Goal: Task Accomplishment & Management: Use online tool/utility

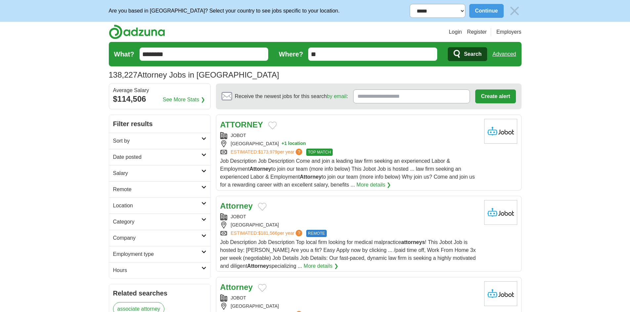
click at [151, 154] on h2 "Date posted" at bounding box center [157, 157] width 88 height 8
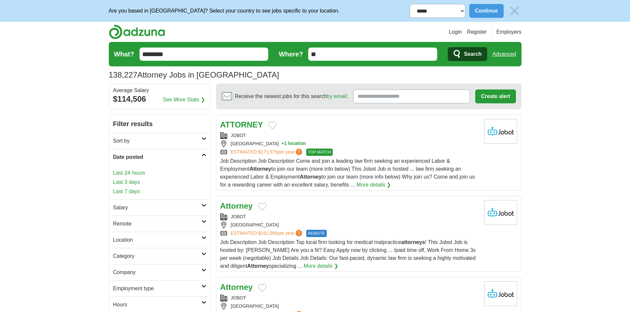
click at [135, 175] on link "Last 24 hours" at bounding box center [159, 173] width 93 height 8
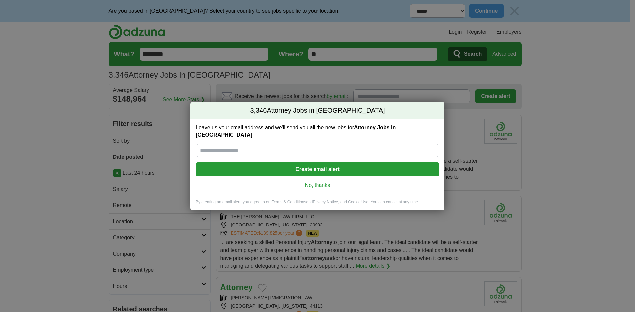
click at [321, 183] on link "No, thanks" at bounding box center [317, 185] width 233 height 7
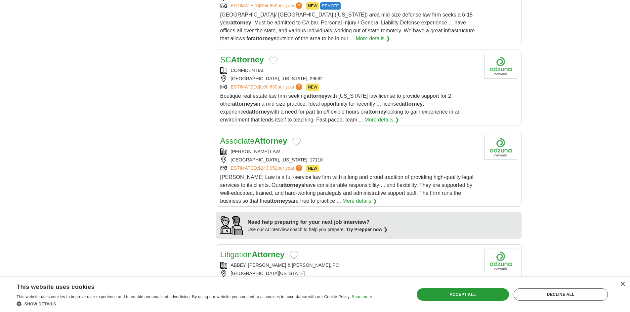
scroll to position [430, 0]
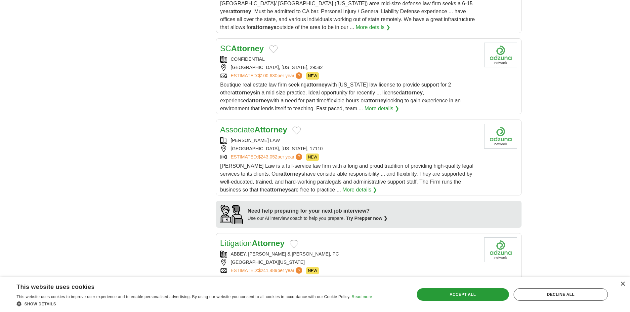
click at [257, 132] on strong "Attorney" at bounding box center [271, 129] width 33 height 9
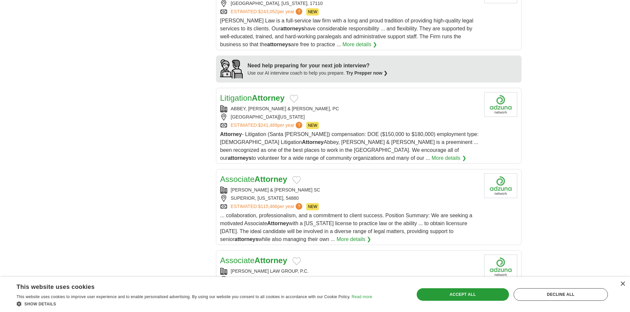
scroll to position [628, 0]
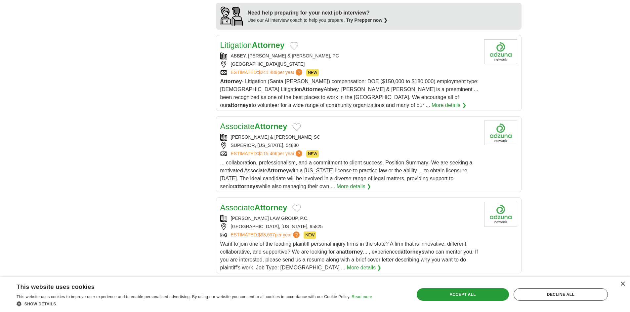
click at [250, 129] on link "Associate Attorney" at bounding box center [253, 126] width 67 height 9
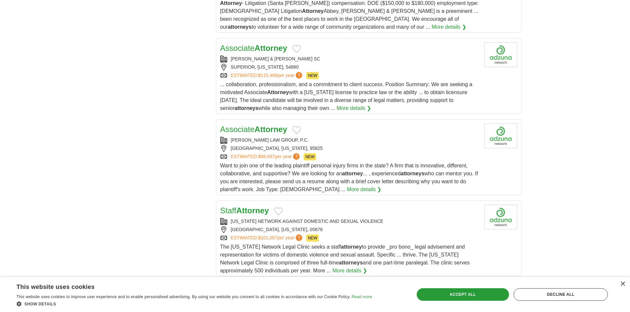
scroll to position [727, 0]
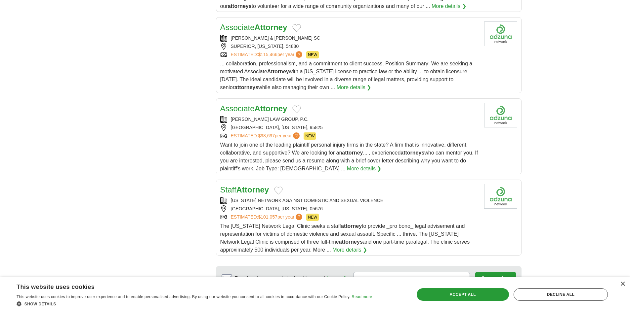
click at [254, 108] on link "Associate Attorney" at bounding box center [253, 108] width 67 height 9
click at [244, 190] on strong "Attorney" at bounding box center [252, 189] width 33 height 9
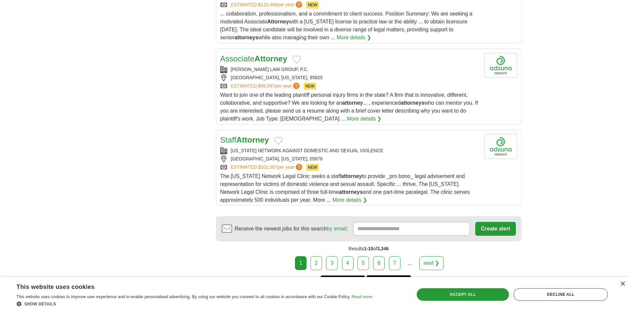
scroll to position [826, 0]
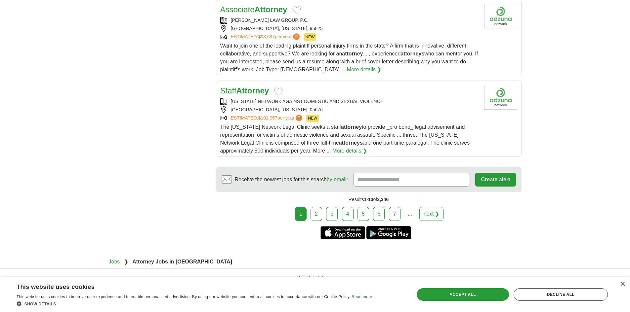
drag, startPoint x: 321, startPoint y: 215, endPoint x: 324, endPoint y: 221, distance: 6.8
click at [321, 215] on link "2" at bounding box center [316, 214] width 12 height 14
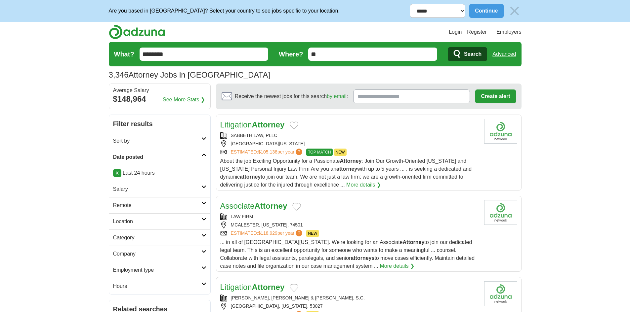
click at [249, 124] on link "Litigation Attorney" at bounding box center [252, 124] width 64 height 9
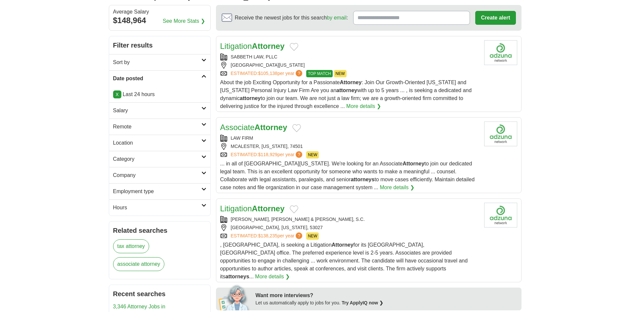
scroll to position [132, 0]
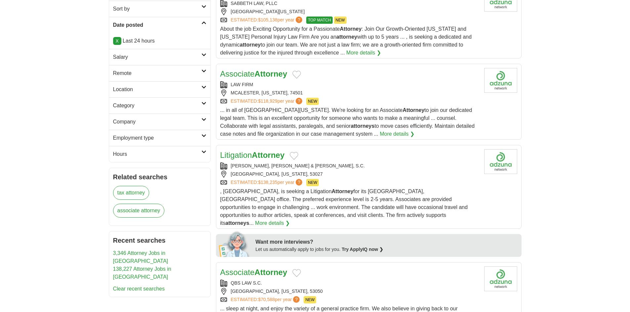
click at [252, 156] on link "Litigation Attorney" at bounding box center [252, 155] width 64 height 9
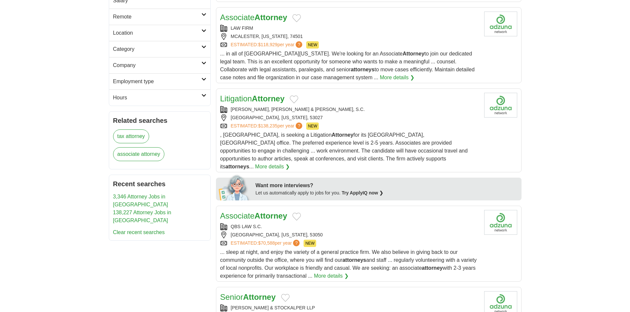
scroll to position [231, 0]
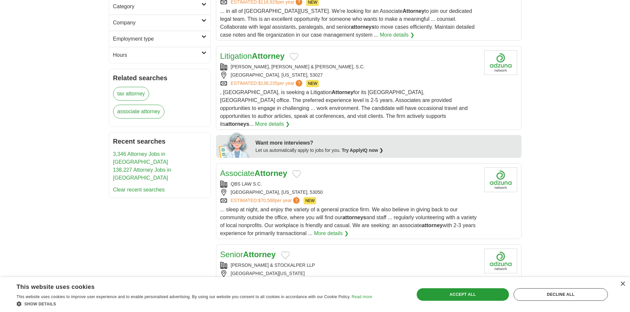
click at [250, 169] on link "Associate Attorney" at bounding box center [253, 173] width 67 height 9
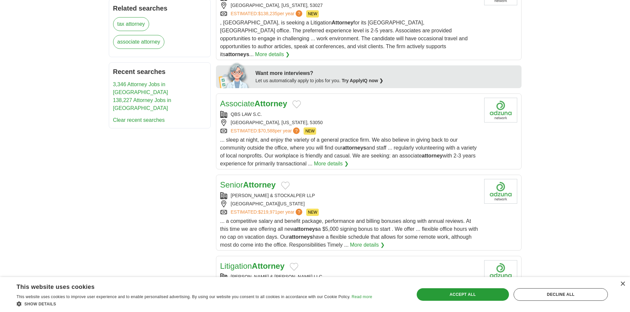
scroll to position [331, 0]
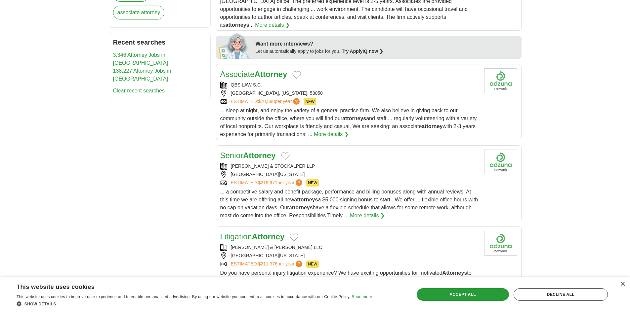
click at [250, 151] on strong "Attorney" at bounding box center [259, 155] width 33 height 9
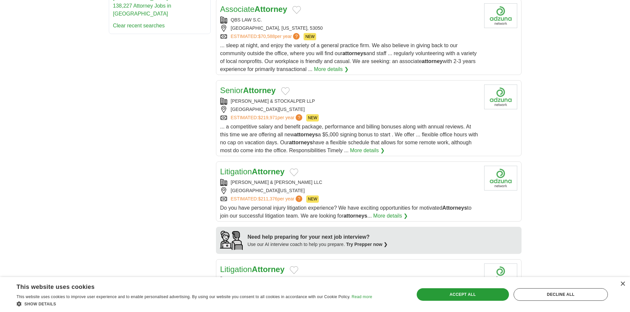
scroll to position [430, 0]
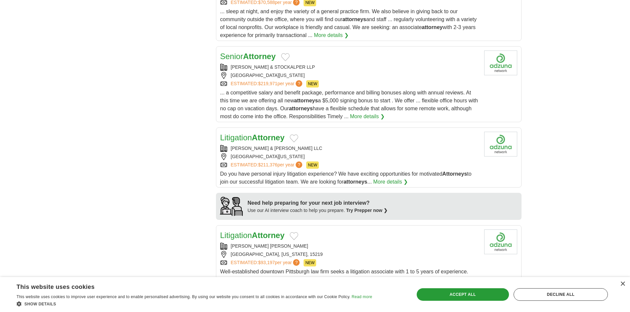
click at [241, 133] on link "Litigation Attorney" at bounding box center [252, 137] width 64 height 9
click at [256, 231] on strong "Attorney" at bounding box center [268, 235] width 33 height 9
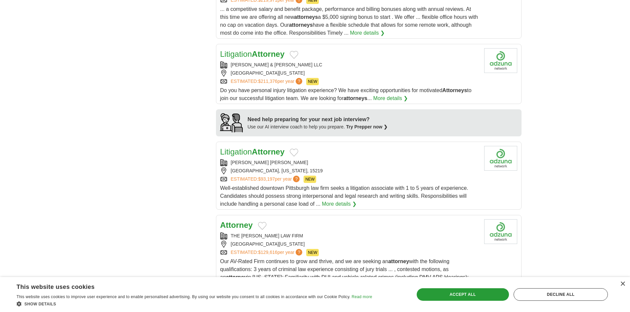
scroll to position [562, 0]
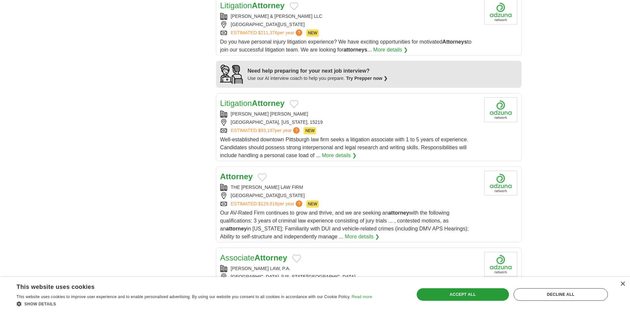
click at [240, 172] on strong "Attorney" at bounding box center [236, 176] width 33 height 9
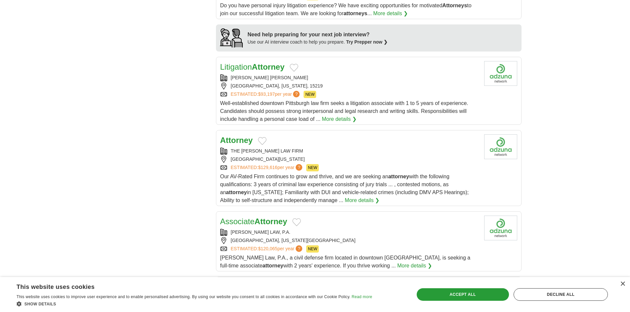
scroll to position [727, 0]
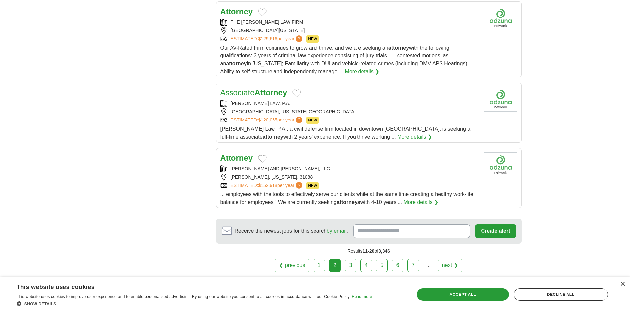
click at [241, 88] on link "Associate Attorney" at bounding box center [253, 92] width 67 height 9
click at [235, 154] on strong "Attorney" at bounding box center [236, 158] width 33 height 9
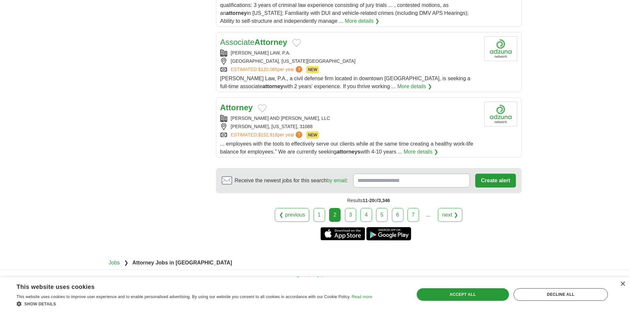
scroll to position [793, 0]
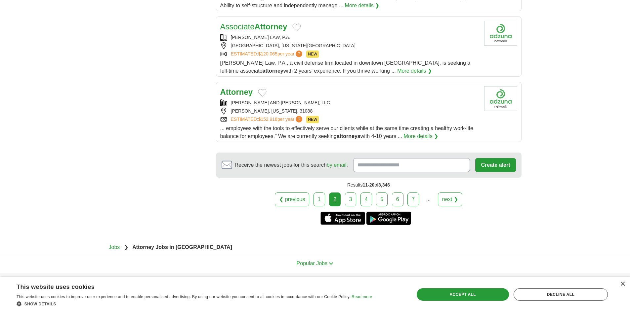
click at [348, 193] on link "3" at bounding box center [351, 200] width 12 height 14
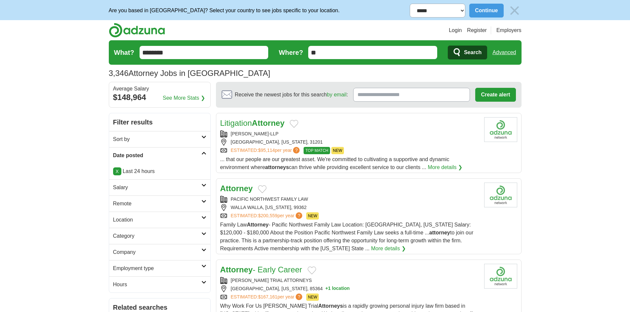
click at [261, 124] on strong "Attorney" at bounding box center [268, 123] width 33 height 9
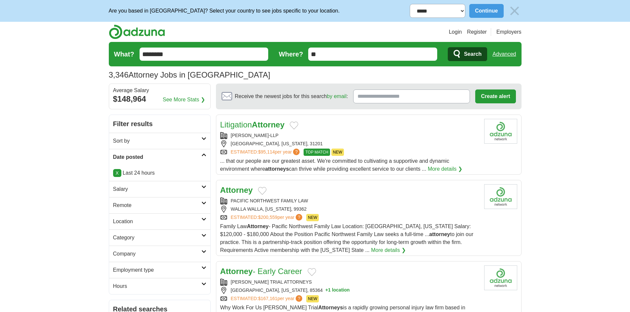
click at [240, 189] on strong "Attorney" at bounding box center [236, 190] width 33 height 9
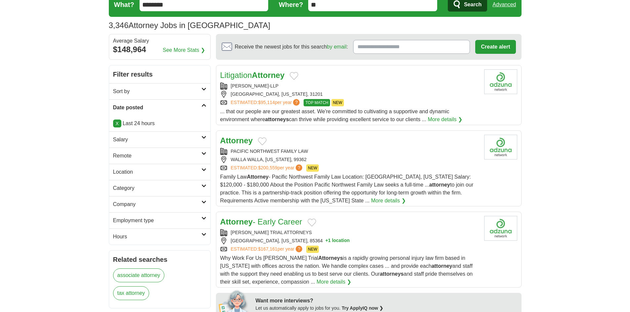
scroll to position [99, 0]
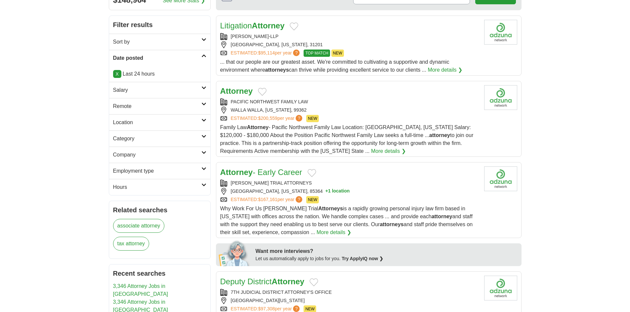
click at [238, 173] on strong "Attorney" at bounding box center [236, 172] width 33 height 9
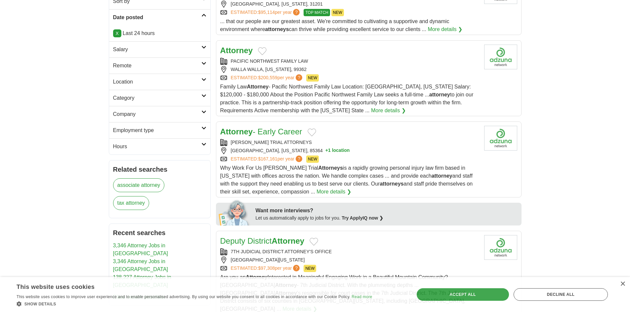
scroll to position [198, 0]
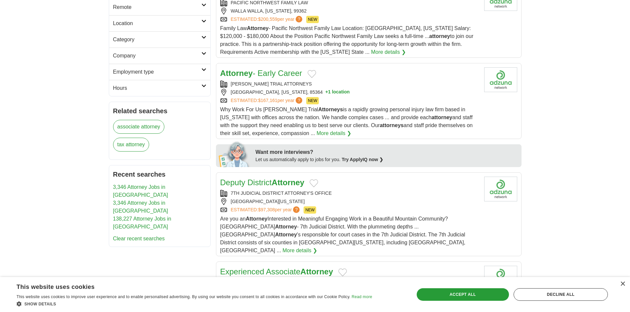
click at [272, 182] on link "Deputy District Attorney" at bounding box center [262, 182] width 84 height 9
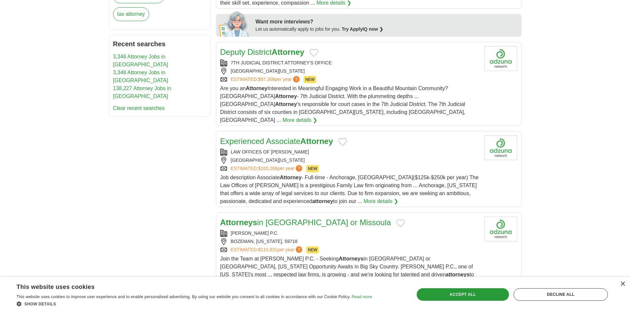
scroll to position [331, 0]
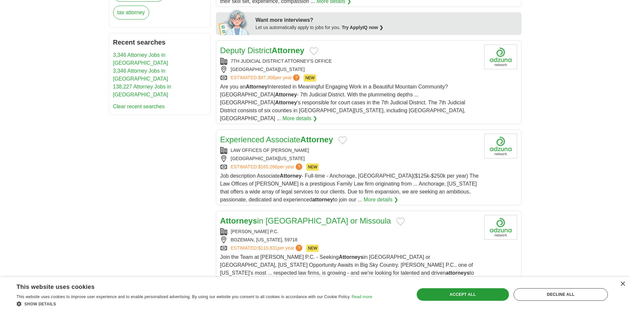
click at [255, 135] on link "Experienced Associate Attorney" at bounding box center [276, 139] width 113 height 9
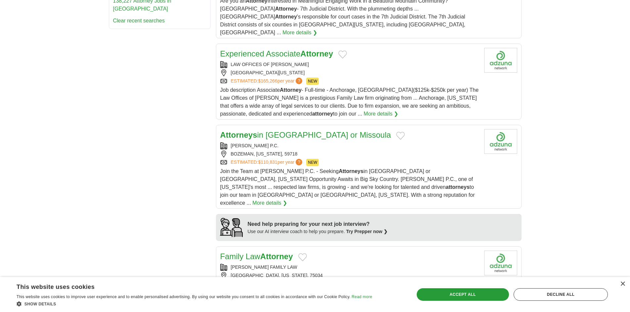
scroll to position [430, 0]
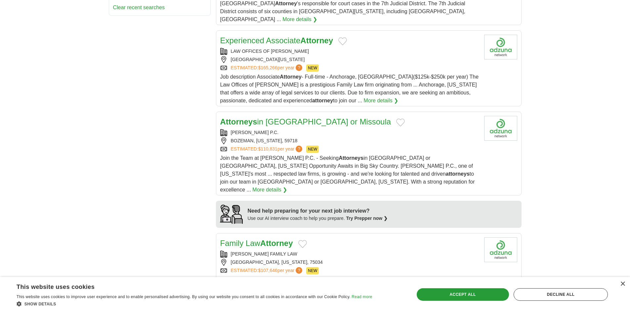
click at [242, 117] on strong "Attorneys" at bounding box center [238, 121] width 37 height 9
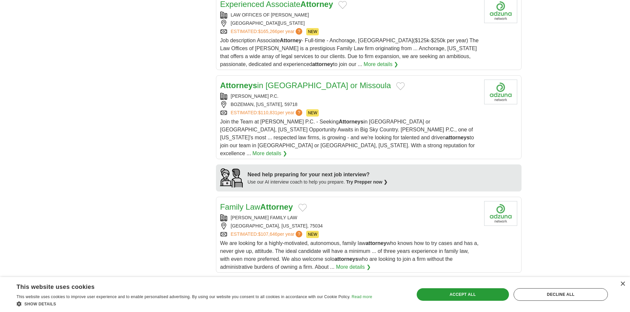
scroll to position [496, 0]
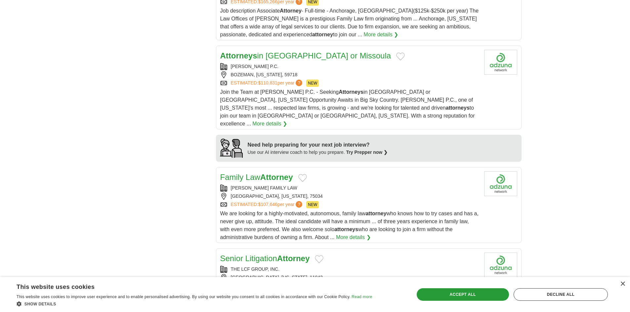
click at [255, 173] on link "Family Law Attorney" at bounding box center [256, 177] width 73 height 9
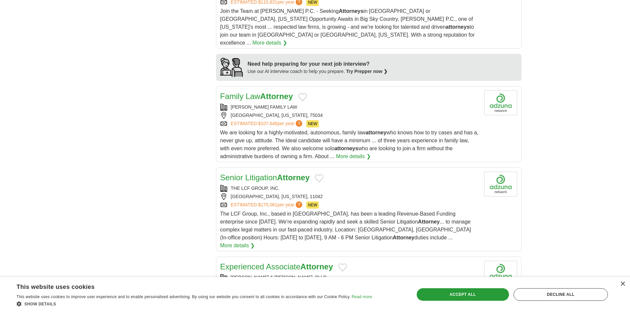
scroll to position [595, 0]
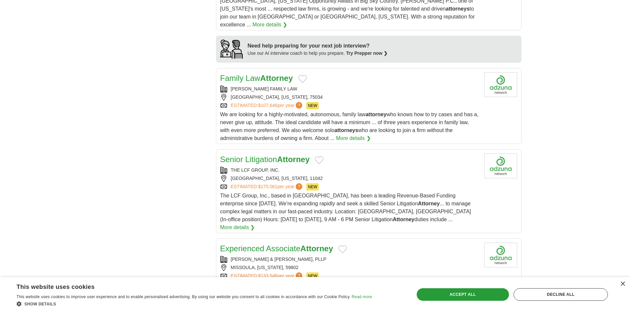
click at [260, 155] on link "Senior Litigation Attorney" at bounding box center [265, 159] width 90 height 9
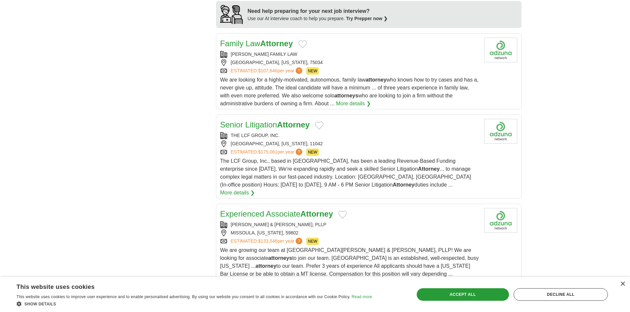
scroll to position [694, 0]
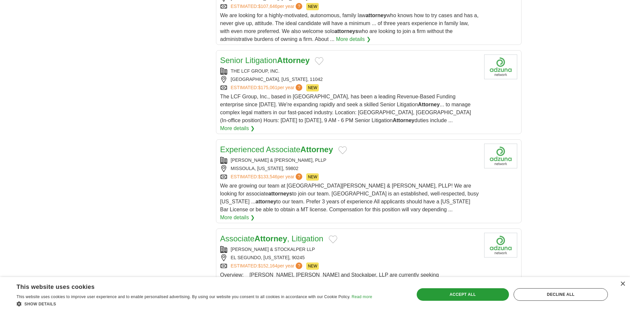
click at [255, 145] on link "Experienced Associate Attorney" at bounding box center [276, 149] width 113 height 9
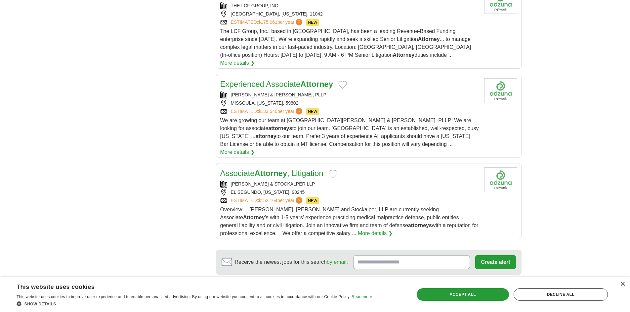
scroll to position [760, 0]
click at [251, 168] on link "Associate Attorney , Litigation" at bounding box center [271, 172] width 103 height 9
click at [365, 289] on link "4" at bounding box center [366, 296] width 12 height 14
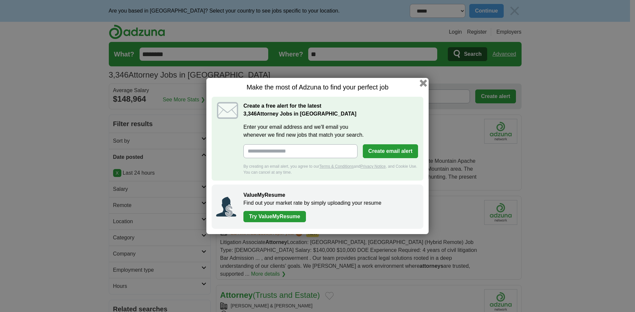
click at [423, 85] on button "button" at bounding box center [422, 83] width 7 height 7
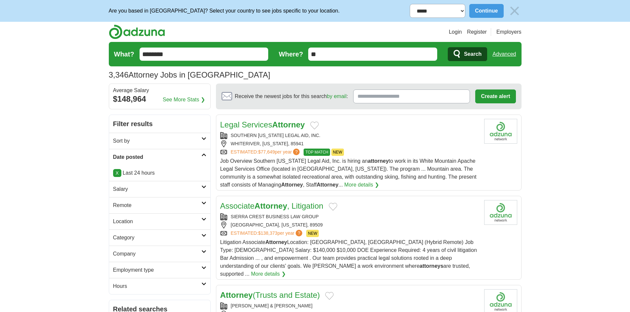
click at [257, 126] on link "Legal Services Attorney" at bounding box center [262, 124] width 85 height 9
click at [264, 206] on strong "Attorney" at bounding box center [271, 206] width 33 height 9
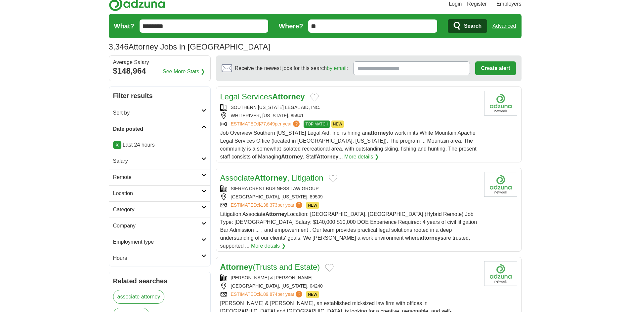
scroll to position [132, 0]
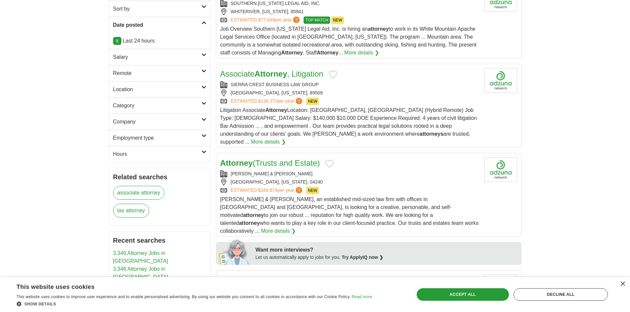
click at [256, 159] on link "Attorney (Trusts and Estate)" at bounding box center [270, 163] width 100 height 9
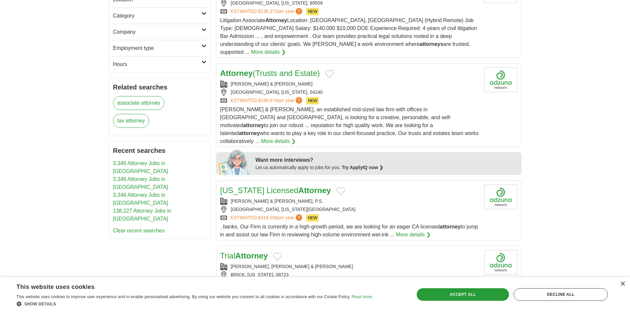
scroll to position [231, 0]
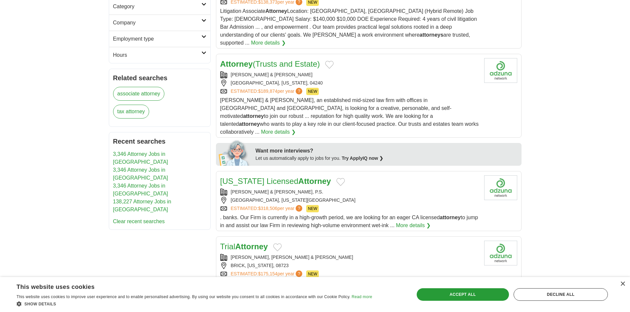
click at [254, 177] on link "California Licensed Attorney" at bounding box center [275, 181] width 111 height 9
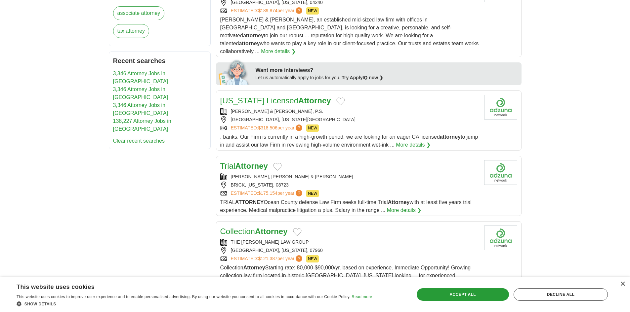
scroll to position [331, 0]
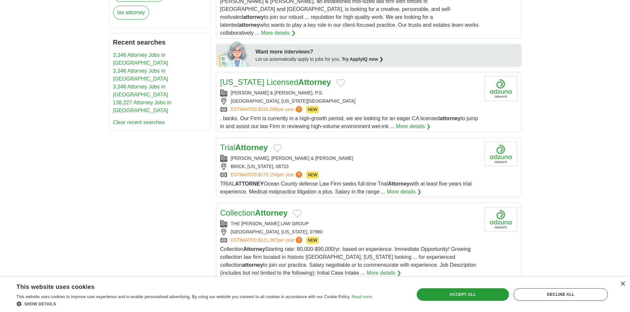
click at [243, 143] on strong "Attorney" at bounding box center [251, 147] width 33 height 9
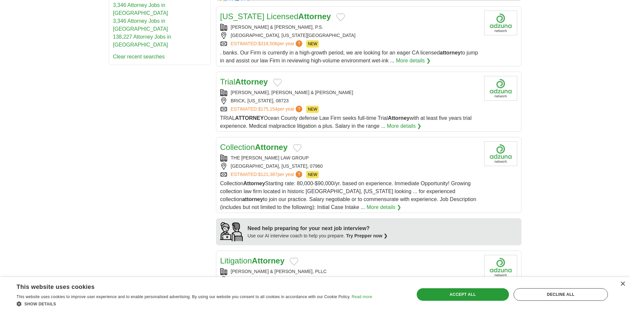
scroll to position [397, 0]
click at [254, 142] on link "Collection Attorney" at bounding box center [253, 146] width 67 height 9
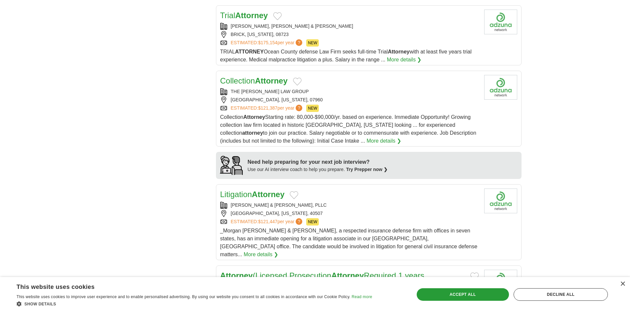
click at [264, 190] on strong "Attorney" at bounding box center [268, 194] width 33 height 9
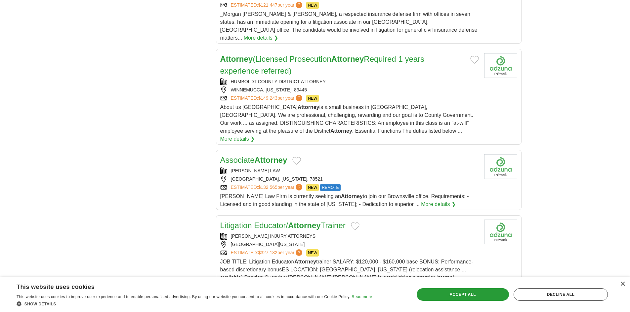
scroll to position [694, 0]
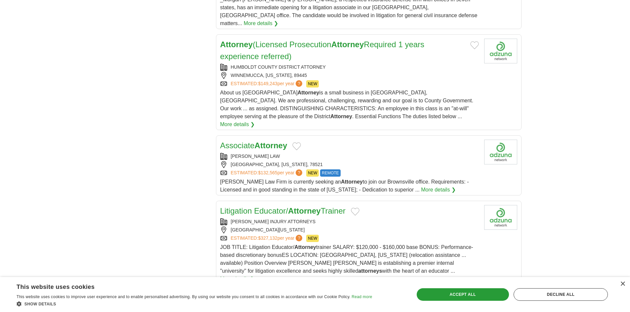
click at [241, 141] on link "Associate Attorney" at bounding box center [253, 145] width 67 height 9
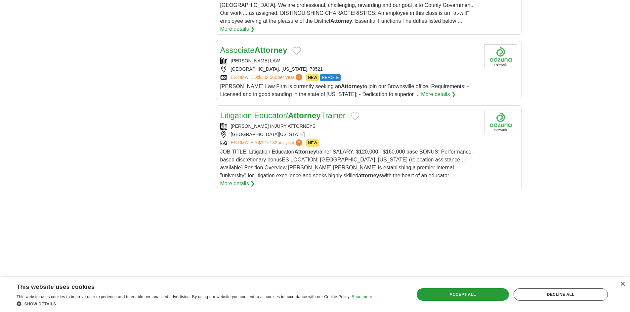
scroll to position [793, 0]
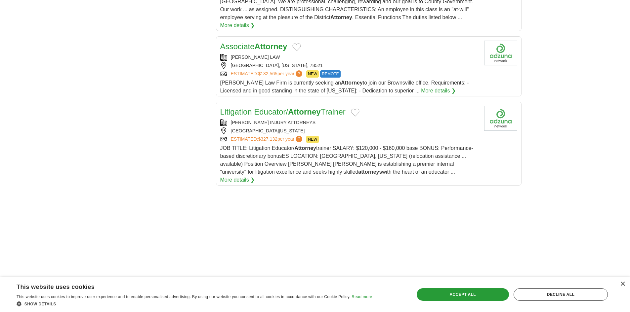
click at [248, 107] on link "Litigation Educator/ Attorney Trainer" at bounding box center [282, 111] width 125 height 9
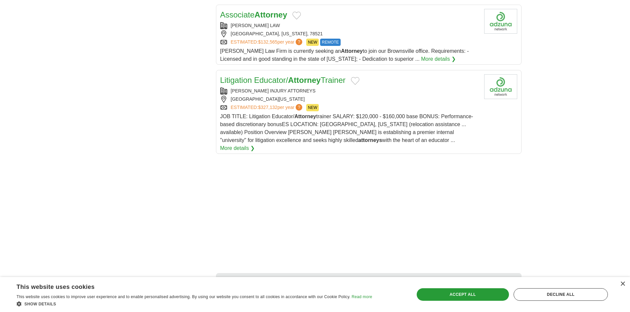
scroll to position [859, 0]
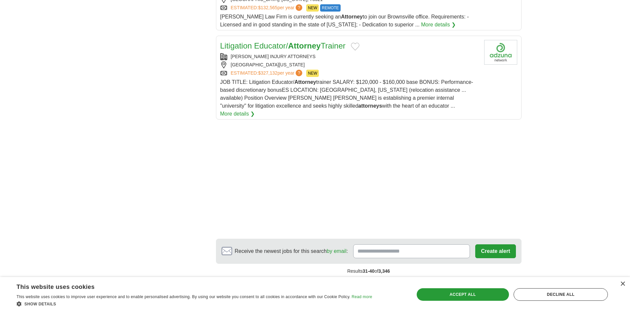
click at [383, 279] on link "5" at bounding box center [382, 286] width 12 height 14
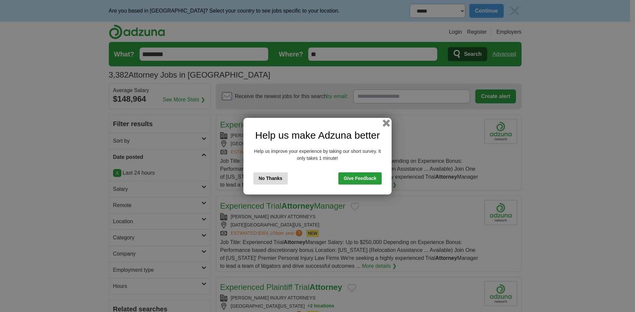
click at [385, 124] on button "button" at bounding box center [385, 122] width 7 height 7
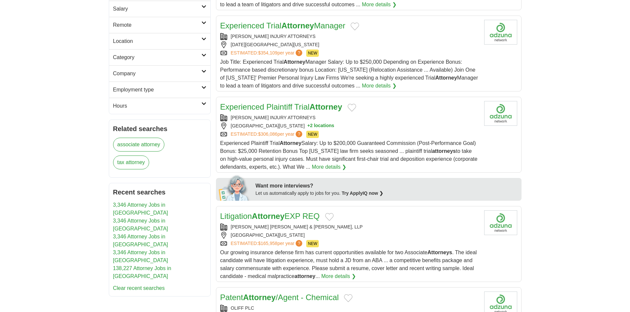
scroll to position [231, 0]
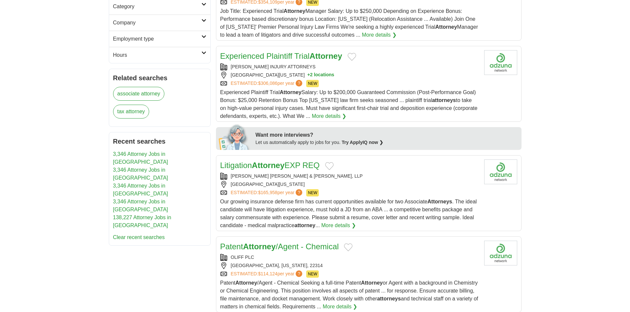
click at [291, 164] on link "Litigation Attorney EXP REQ" at bounding box center [269, 165] width 99 height 9
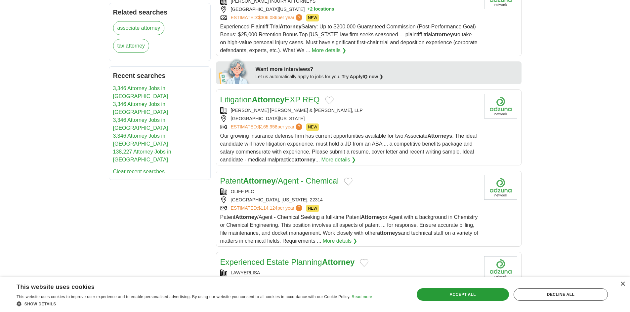
scroll to position [297, 0]
click at [250, 182] on strong "Attorney" at bounding box center [259, 180] width 33 height 9
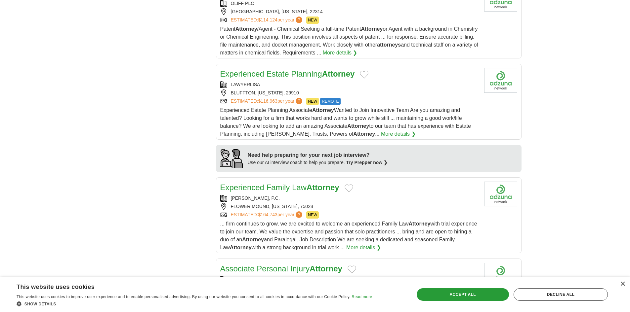
scroll to position [529, 0]
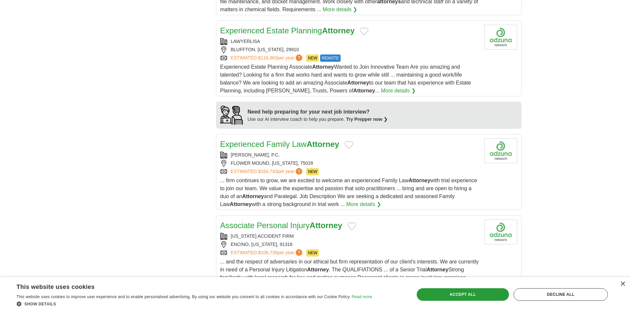
click at [278, 145] on link "Experienced Family Law Attorney" at bounding box center [279, 144] width 119 height 9
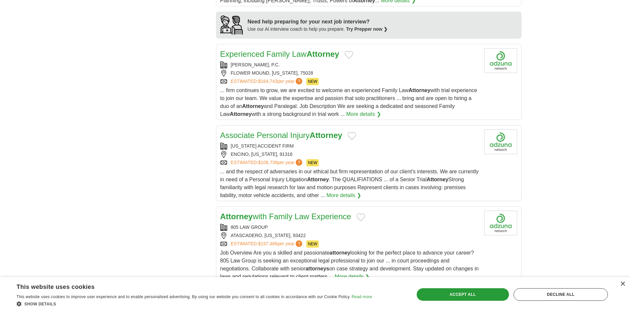
scroll to position [727, 0]
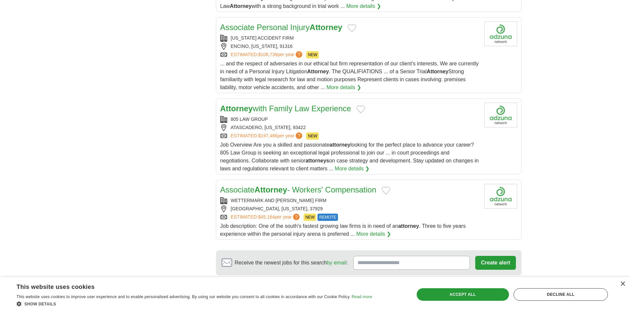
click at [261, 111] on link "Attorney with Family Law Experience" at bounding box center [285, 108] width 131 height 9
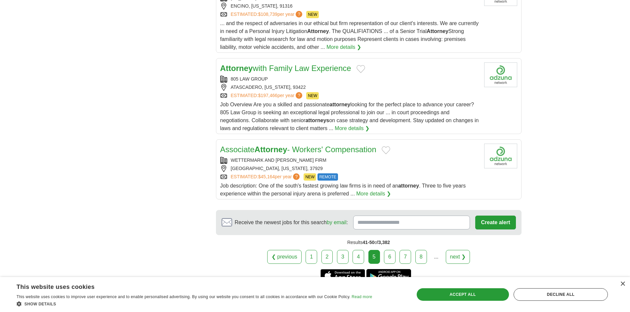
scroll to position [826, 0]
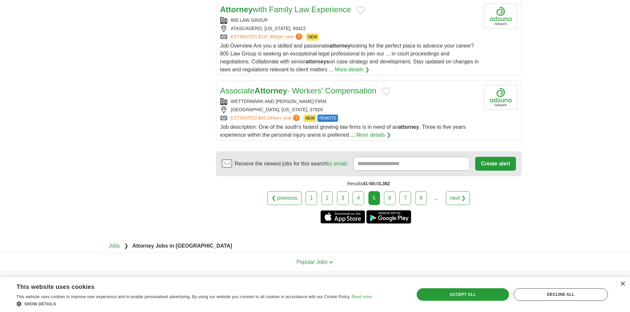
click at [263, 93] on strong "Attorney" at bounding box center [271, 90] width 33 height 9
drag, startPoint x: 389, startPoint y: 198, endPoint x: 419, endPoint y: 249, distance: 58.8
click at [389, 198] on link "6" at bounding box center [390, 198] width 12 height 14
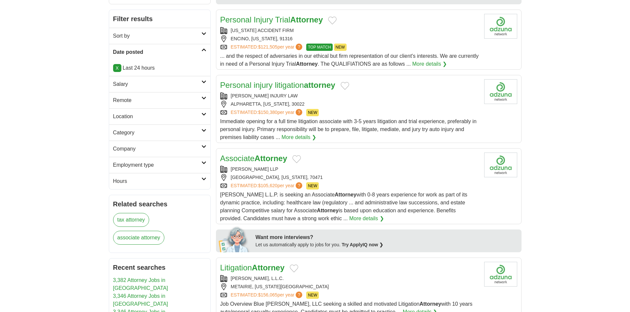
scroll to position [132, 0]
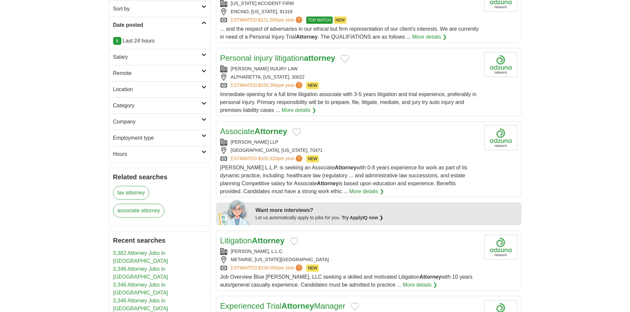
click at [251, 133] on link "Associate Attorney" at bounding box center [253, 131] width 67 height 9
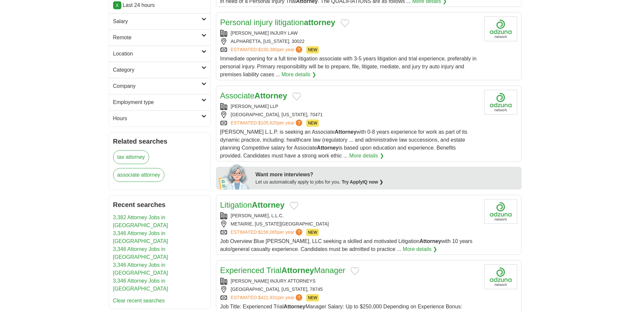
scroll to position [198, 0]
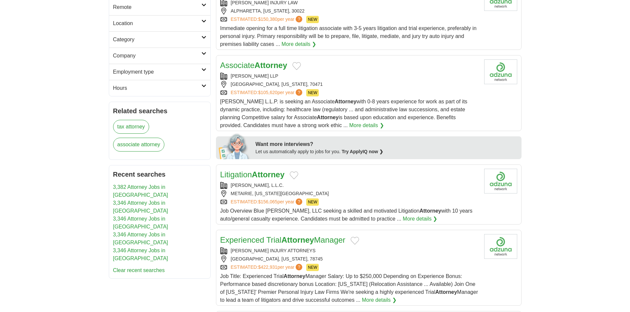
click at [260, 171] on strong "Attorney" at bounding box center [268, 174] width 33 height 9
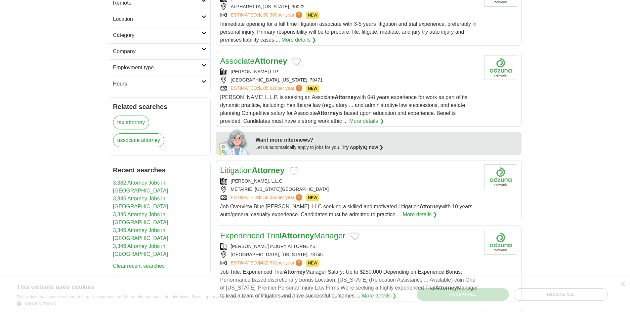
scroll to position [297, 0]
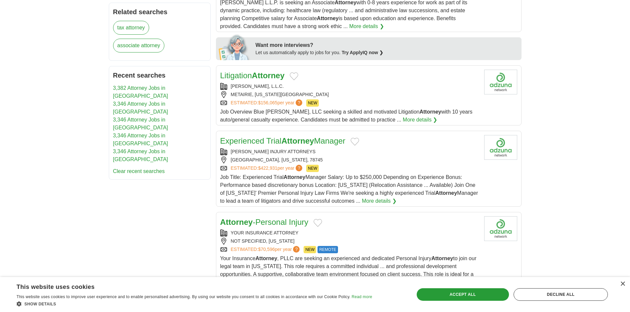
click at [247, 142] on link "Experienced Trial Attorney Manager" at bounding box center [282, 141] width 125 height 9
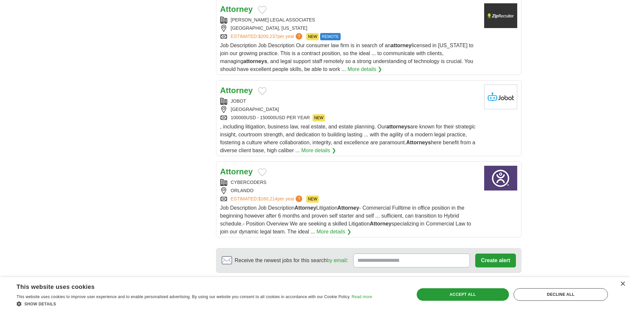
scroll to position [727, 0]
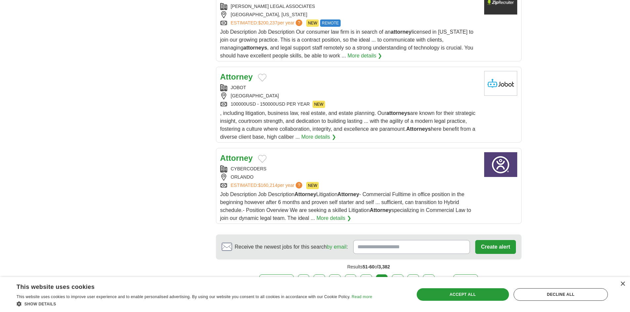
click at [401, 275] on link "7" at bounding box center [398, 282] width 12 height 14
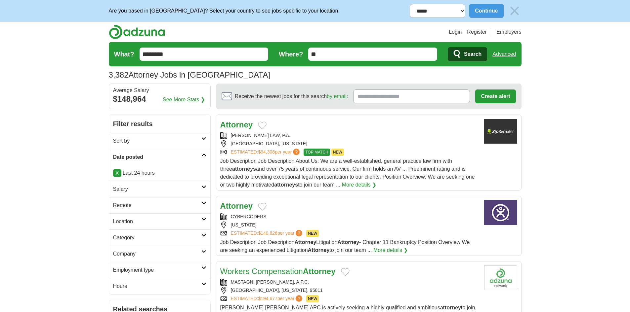
click at [241, 127] on strong "Attorney" at bounding box center [236, 124] width 33 height 9
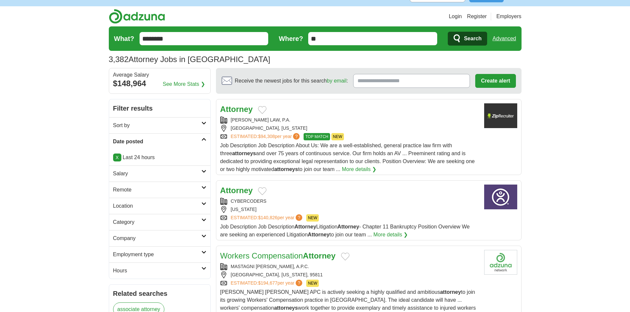
scroll to position [99, 0]
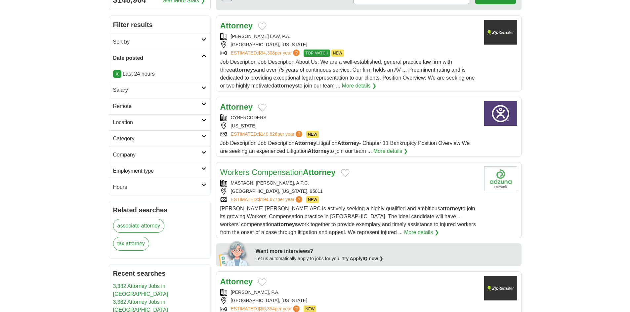
click at [250, 176] on link "Workers Compensation Attorney" at bounding box center [277, 172] width 115 height 9
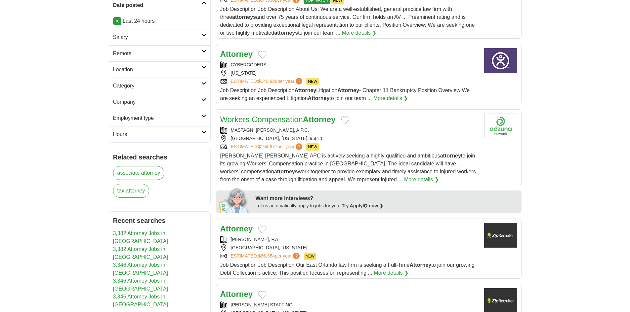
scroll to position [231, 0]
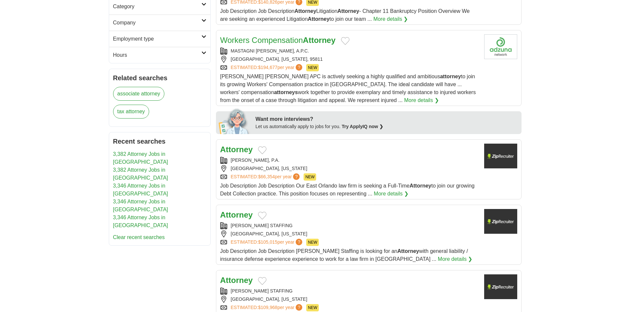
click at [240, 153] on strong "Attorney" at bounding box center [236, 149] width 33 height 9
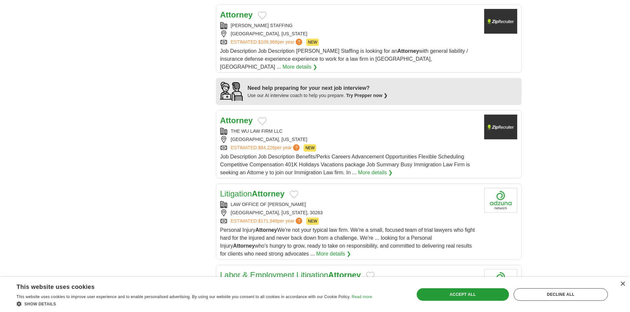
scroll to position [529, 0]
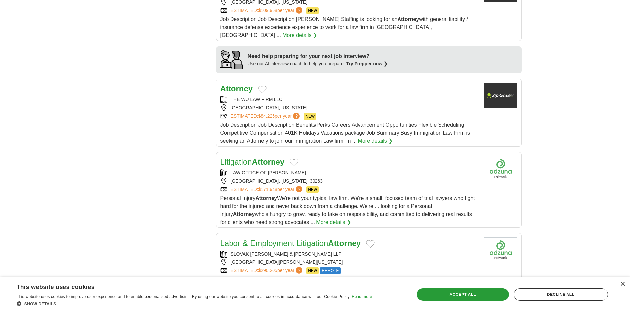
click at [237, 86] on h2 "Attorney" at bounding box center [236, 89] width 33 height 12
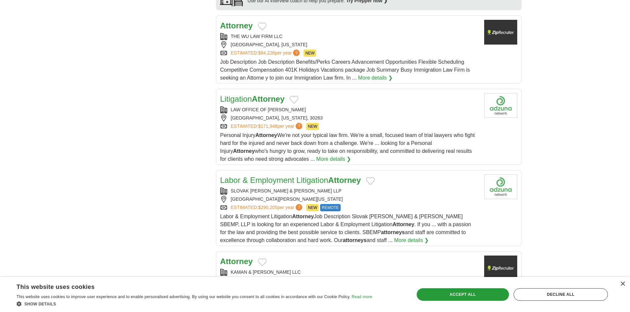
scroll to position [628, 0]
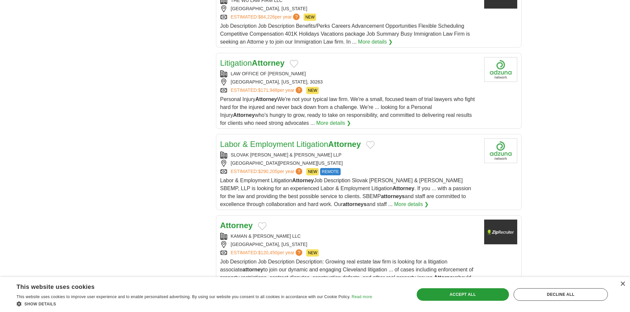
click at [242, 59] on link "Litigation Attorney" at bounding box center [252, 63] width 64 height 9
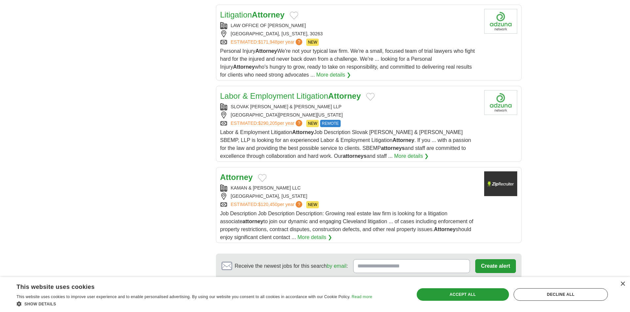
scroll to position [727, 0]
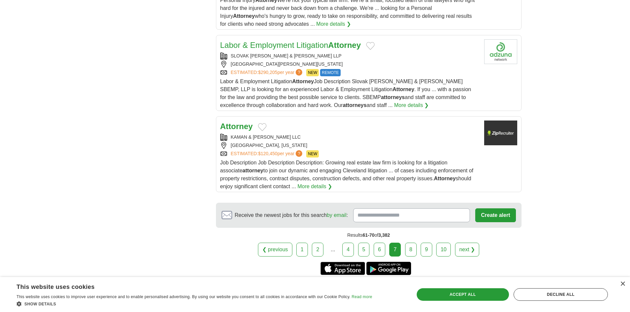
click at [256, 41] on link "Labor & Employment Litigation Attorney" at bounding box center [290, 45] width 141 height 9
click at [243, 122] on strong "Attorney" at bounding box center [236, 126] width 33 height 9
drag, startPoint x: 410, startPoint y: 243, endPoint x: 425, endPoint y: 261, distance: 23.0
click at [410, 243] on link "8" at bounding box center [411, 250] width 12 height 14
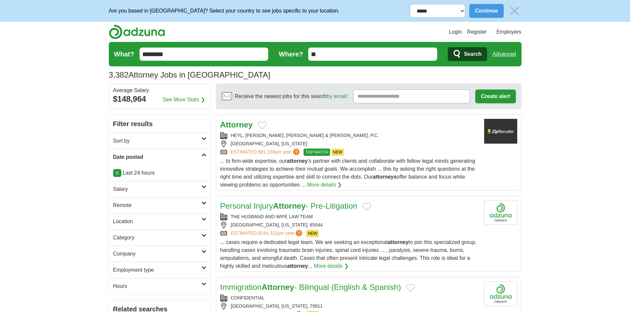
click at [243, 124] on strong "Attorney" at bounding box center [236, 124] width 33 height 9
click at [255, 207] on link "Personal Injury Attorney - Pre-Litigation" at bounding box center [288, 206] width 137 height 9
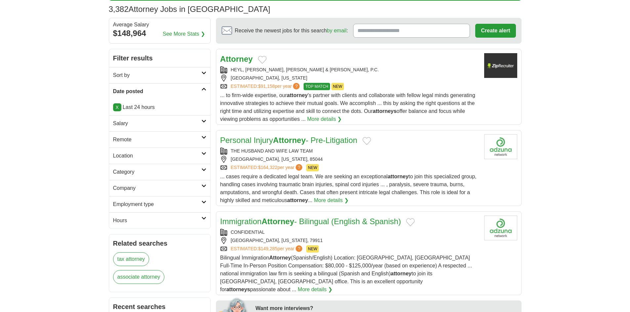
scroll to position [66, 0]
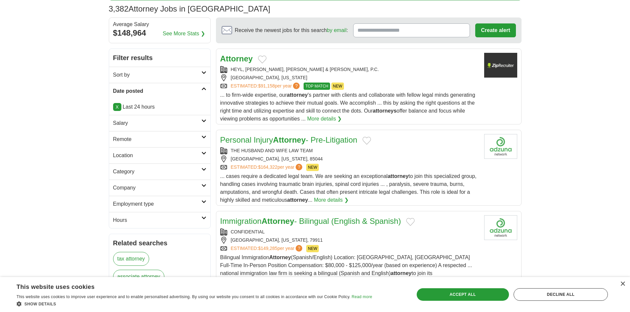
click at [251, 222] on link "Immigration Attorney - Bilingual (English & Spanish)" at bounding box center [310, 221] width 181 height 9
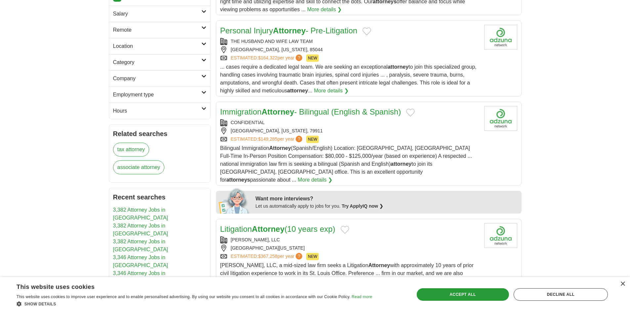
scroll to position [264, 0]
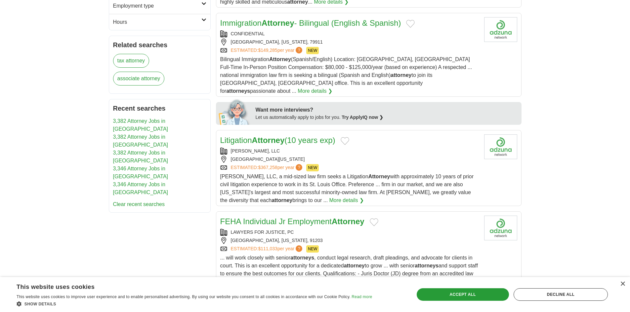
click at [269, 139] on div "Litigation Attorney (10 years exp) [PERSON_NAME], LLC [GEOGRAPHIC_DATA], [US_ST…" at bounding box center [349, 170] width 258 height 70
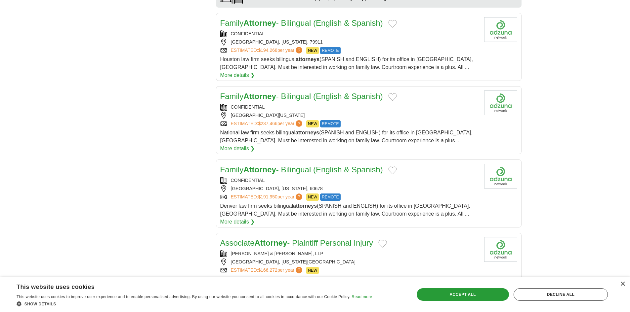
scroll to position [694, 0]
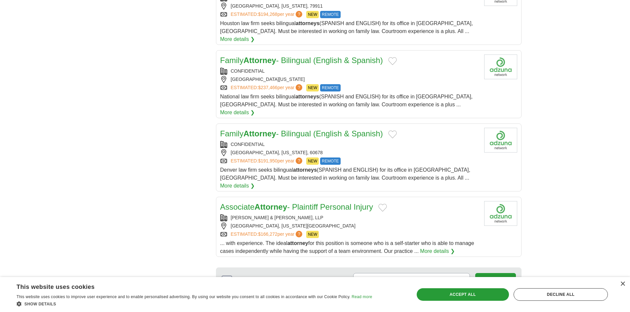
click at [264, 201] on div "Associate Attorney - Plaintiff Personal Injury [PERSON_NAME] & [PERSON_NAME], L…" at bounding box center [349, 228] width 258 height 54
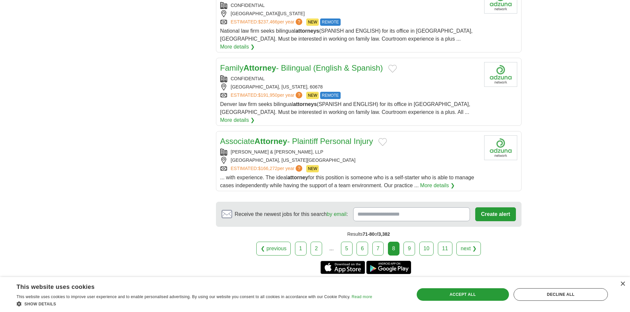
scroll to position [760, 0]
click at [411, 242] on link "9" at bounding box center [409, 249] width 12 height 14
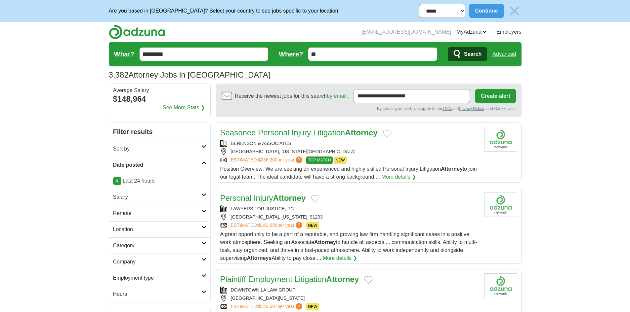
click at [261, 137] on h2 "Seasoned Personal Injury Litigation Attorney" at bounding box center [298, 133] width 157 height 12
click at [263, 209] on div "LAWYERS FOR JUSTICE, PC" at bounding box center [349, 209] width 258 height 7
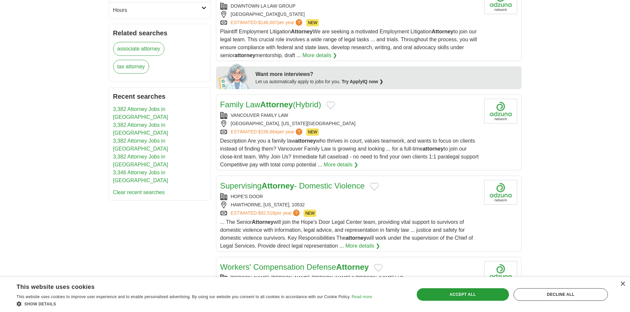
scroll to position [331, 0]
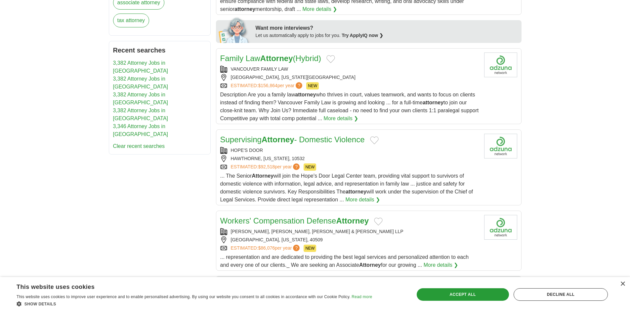
click at [263, 69] on div "VANCOUVER FAMILY LAW" at bounding box center [349, 69] width 258 height 7
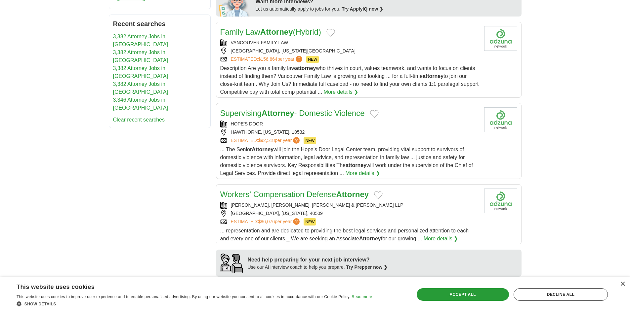
scroll to position [430, 0]
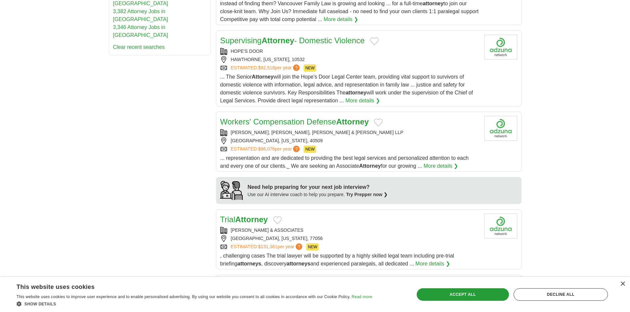
click at [257, 130] on div "[PERSON_NAME], [PERSON_NAME], [PERSON_NAME] & [PERSON_NAME] LLP" at bounding box center [349, 132] width 258 height 7
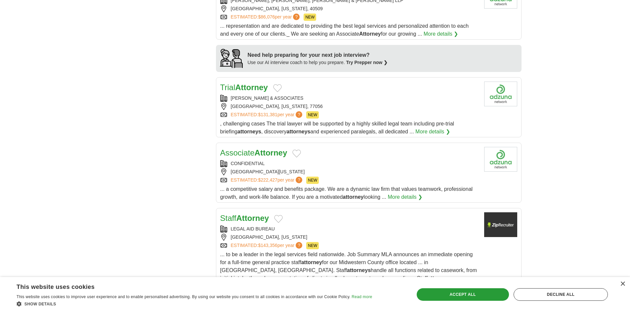
click at [255, 96] on div "[PERSON_NAME] & ASSOCIATES" at bounding box center [349, 98] width 258 height 7
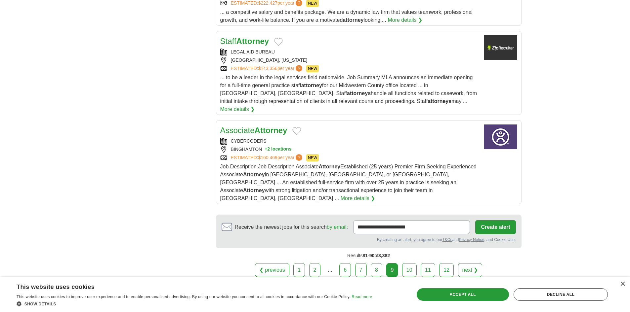
scroll to position [760, 0]
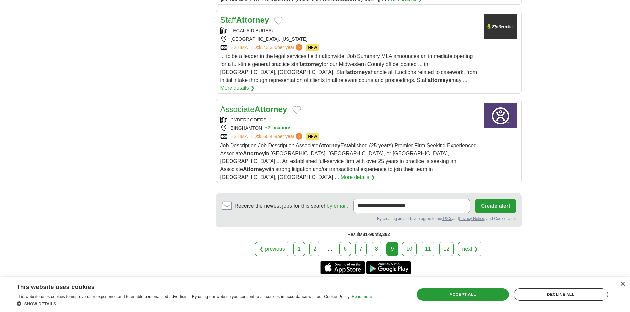
click at [408, 242] on link "10" at bounding box center [409, 249] width 15 height 14
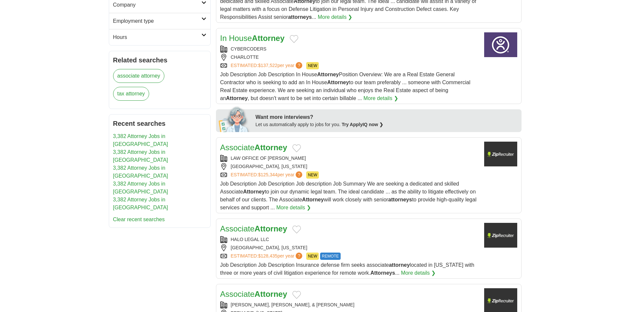
scroll to position [265, 0]
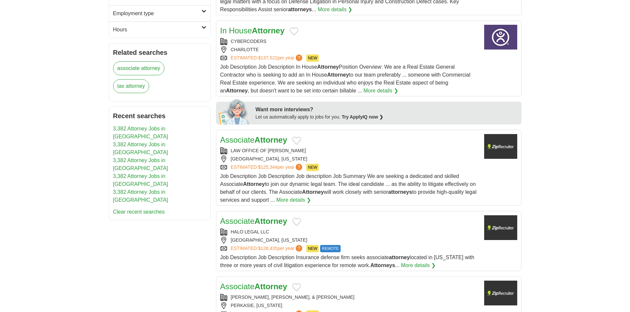
click at [276, 151] on div "LAW OFFICE OF [PERSON_NAME]" at bounding box center [349, 150] width 258 height 7
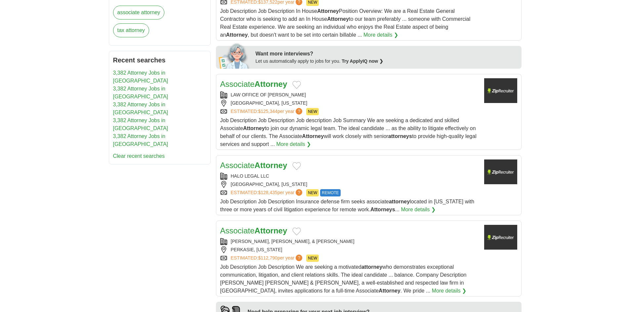
scroll to position [364, 0]
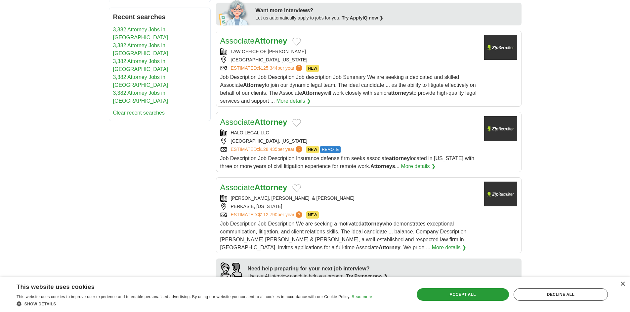
click at [255, 132] on div "HALO LEGAL LLC" at bounding box center [349, 133] width 258 height 7
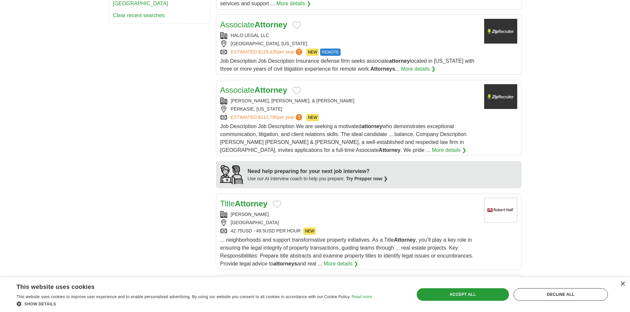
scroll to position [463, 0]
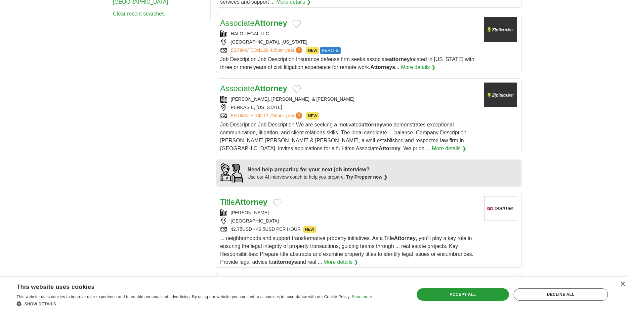
click at [257, 97] on div "WEBER, KRACHT, & CHELLEW" at bounding box center [349, 99] width 258 height 7
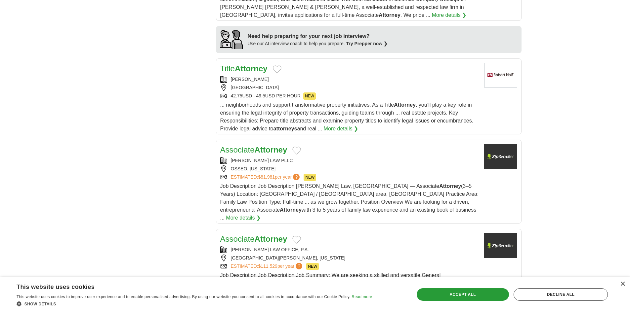
scroll to position [628, 0]
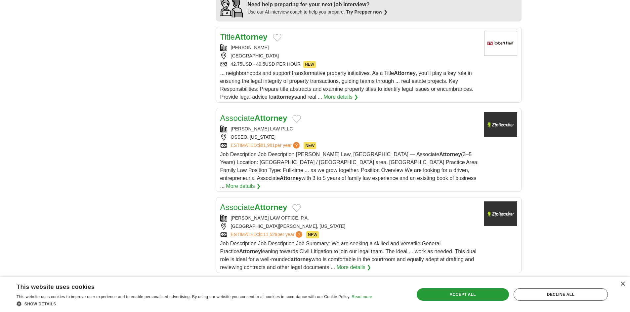
click at [250, 127] on div "MUNDAHL LAW PLLC" at bounding box center [349, 129] width 258 height 7
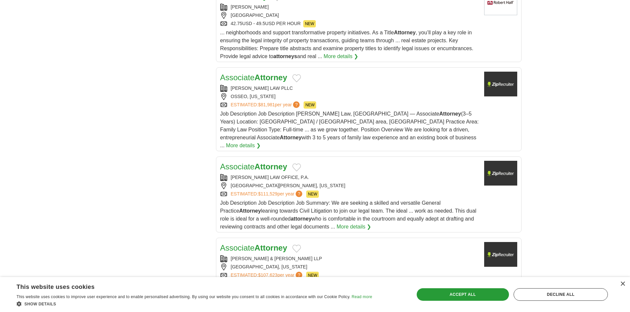
scroll to position [728, 0]
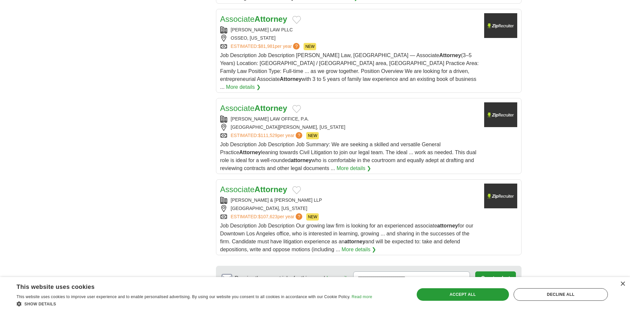
click at [253, 116] on div "LIBBY LAW OFFICE, P.A." at bounding box center [349, 119] width 258 height 7
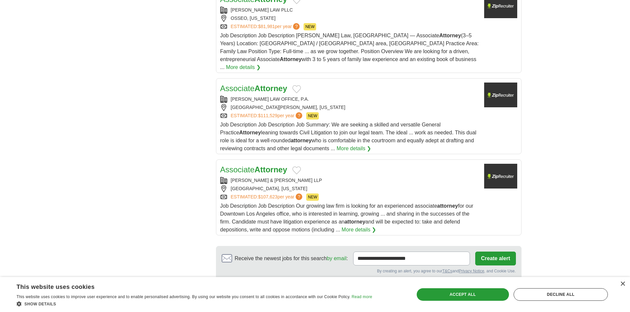
scroll to position [827, 0]
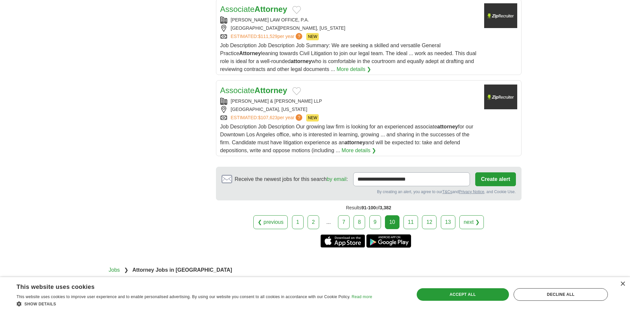
click at [248, 87] on h2 "Associate Attorney" at bounding box center [253, 91] width 67 height 12
drag, startPoint x: 412, startPoint y: 216, endPoint x: 470, endPoint y: 242, distance: 63.8
click at [412, 216] on link "11" at bounding box center [410, 223] width 15 height 14
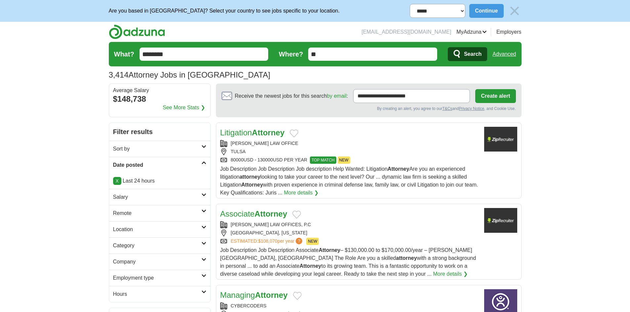
click at [259, 141] on div "[PERSON_NAME] LAW OFFICE" at bounding box center [349, 143] width 258 height 7
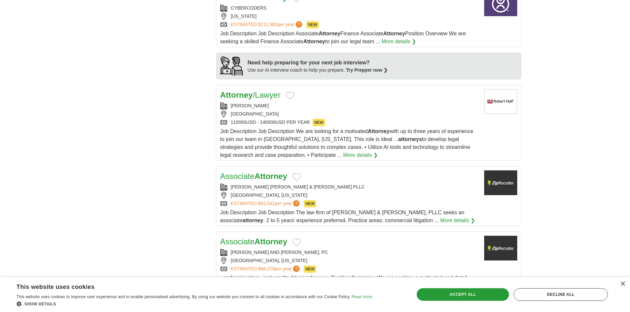
scroll to position [595, 0]
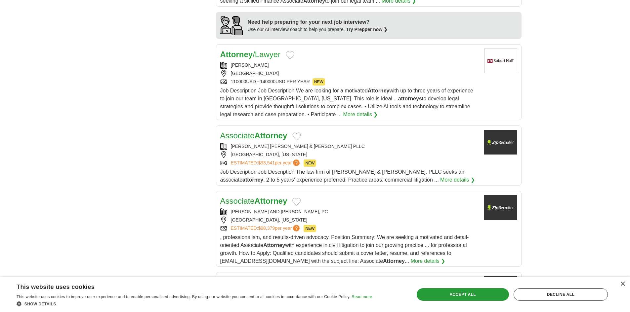
click at [250, 64] on link "ROBERT HALF" at bounding box center [250, 64] width 38 height 5
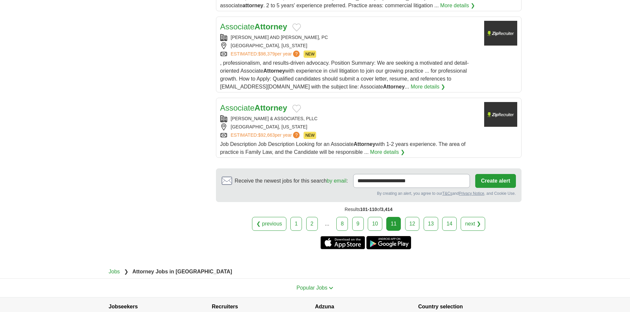
scroll to position [571, 0]
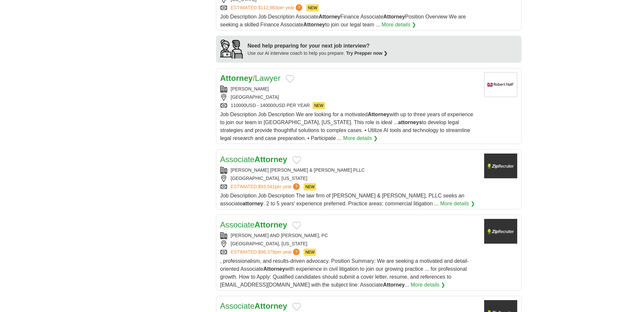
click at [249, 80] on strong "Attorney" at bounding box center [236, 78] width 33 height 9
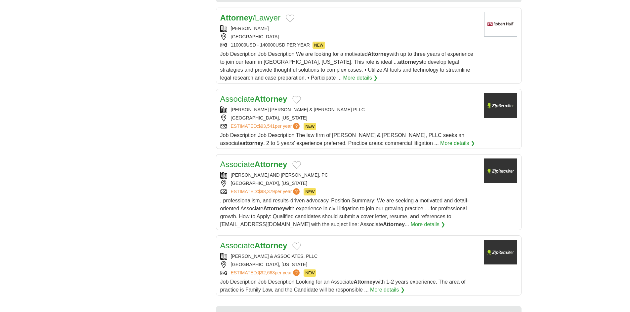
scroll to position [670, 0]
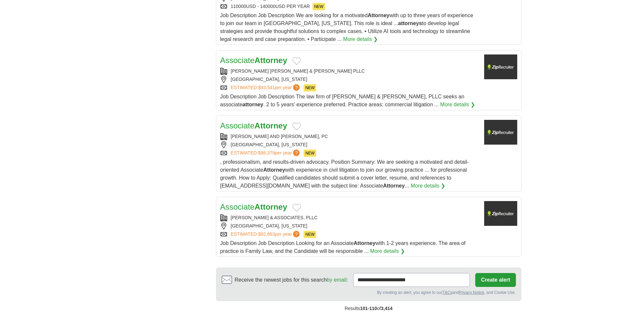
click at [246, 63] on link "Associate Attorney" at bounding box center [253, 60] width 67 height 9
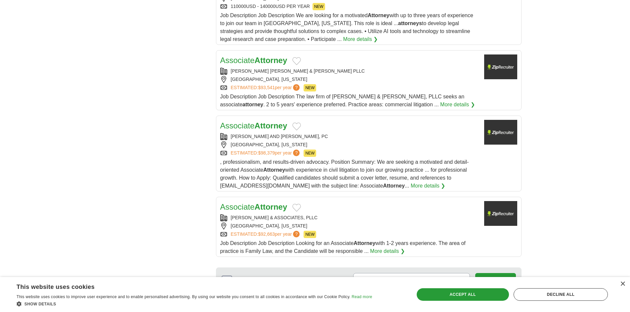
click at [241, 128] on link "Associate Attorney" at bounding box center [253, 125] width 67 height 9
click at [244, 209] on link "Associate Attorney" at bounding box center [253, 207] width 67 height 9
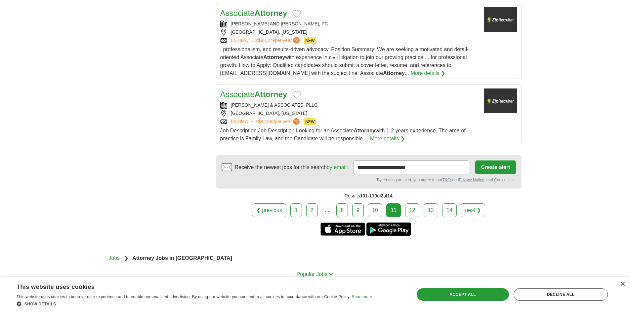
scroll to position [821, 0]
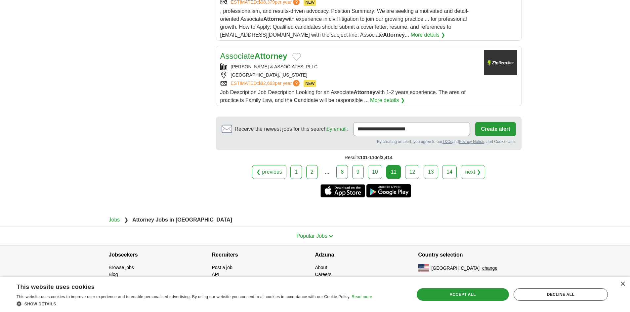
click at [411, 171] on link "12" at bounding box center [412, 172] width 15 height 14
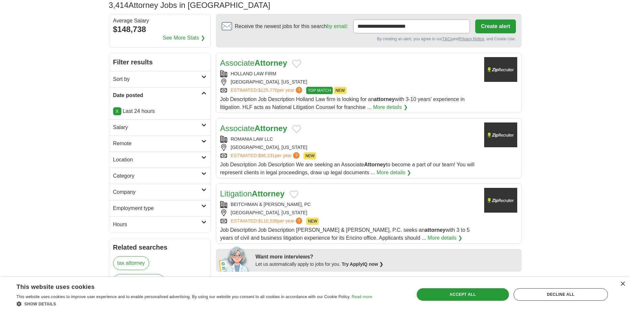
scroll to position [99, 0]
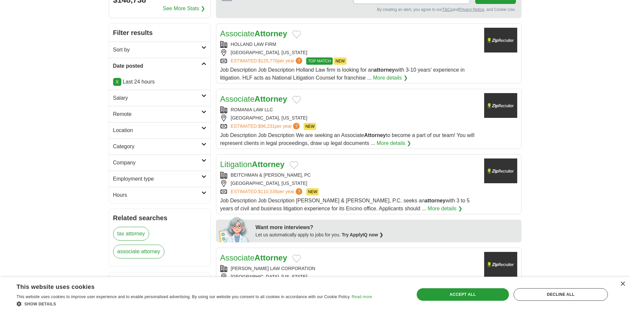
click at [251, 99] on link "Associate Attorney" at bounding box center [253, 99] width 67 height 9
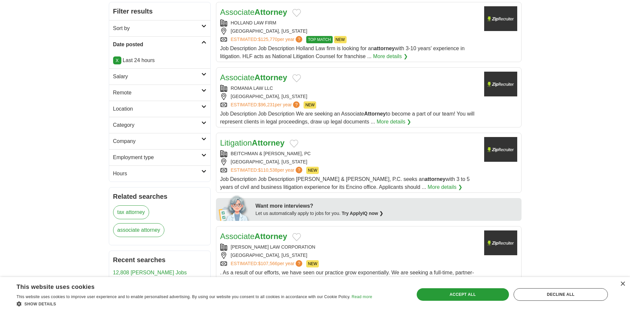
scroll to position [132, 0]
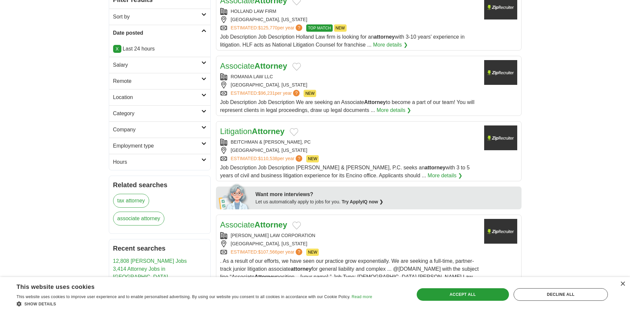
click at [247, 127] on link "Litigation Attorney" at bounding box center [252, 131] width 64 height 9
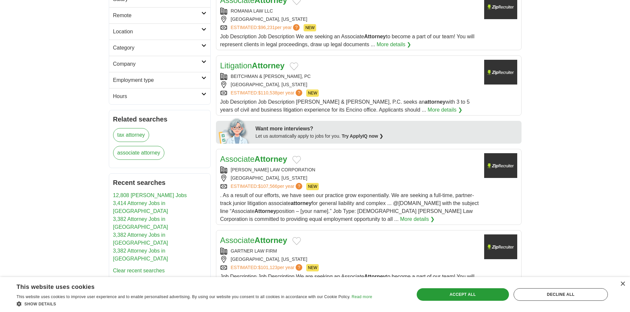
scroll to position [198, 0]
click at [248, 161] on link "Associate Attorney" at bounding box center [253, 158] width 67 height 9
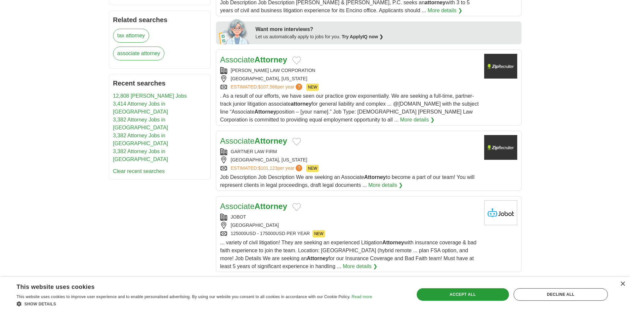
click at [240, 140] on link "Associate Attorney" at bounding box center [253, 141] width 67 height 9
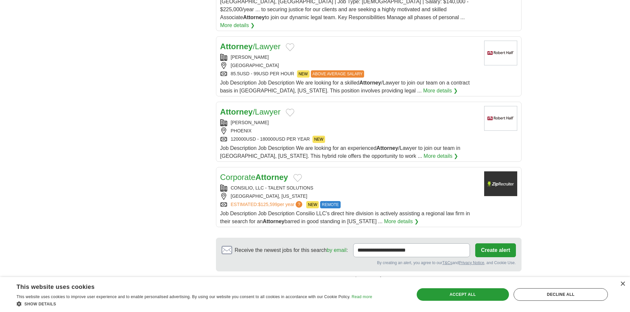
scroll to position [694, 0]
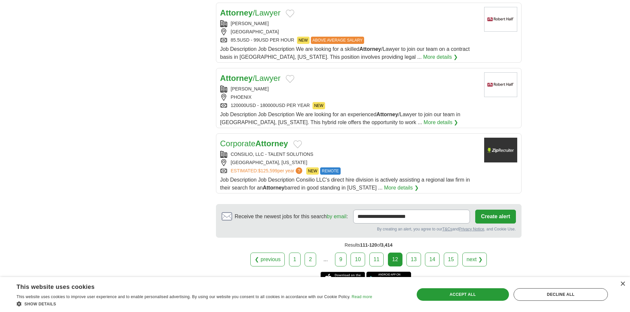
click at [261, 139] on strong "Attorney" at bounding box center [271, 143] width 33 height 9
click at [412, 255] on link "13" at bounding box center [413, 260] width 15 height 14
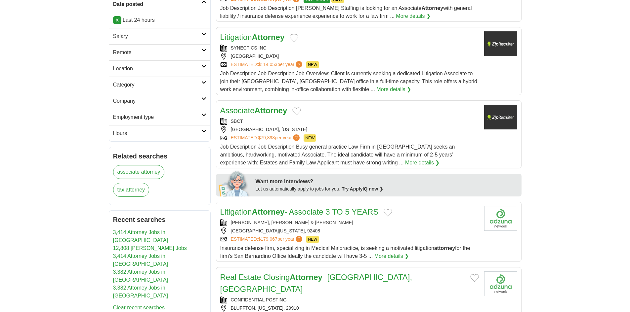
scroll to position [198, 0]
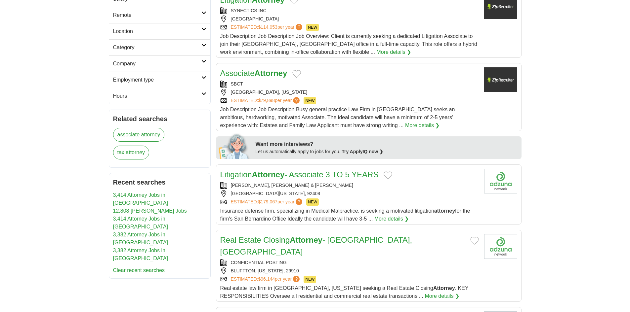
click at [247, 175] on link "Litigation Attorney - Associate 3 TO 5 YEARS" at bounding box center [299, 174] width 158 height 9
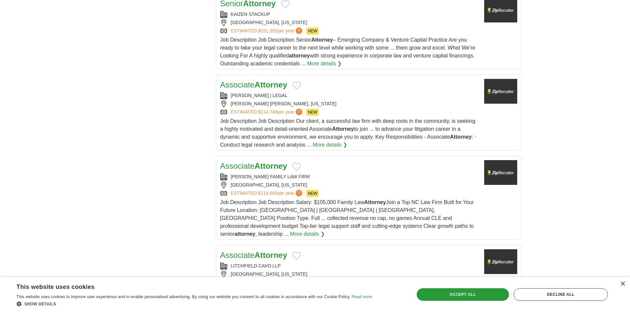
scroll to position [661, 0]
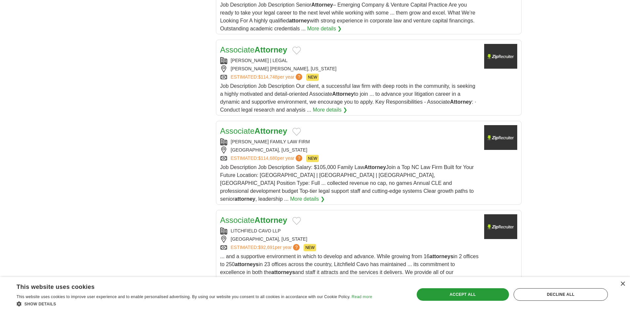
click at [246, 127] on link "Associate Attorney" at bounding box center [253, 131] width 67 height 9
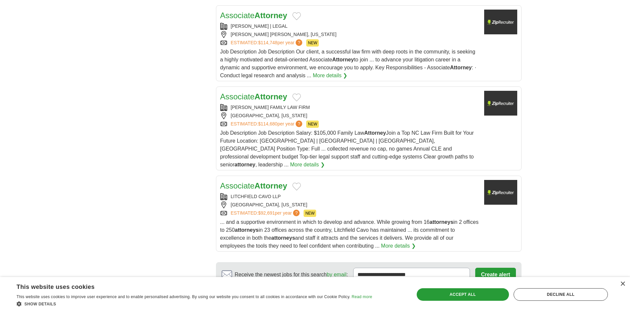
scroll to position [760, 0]
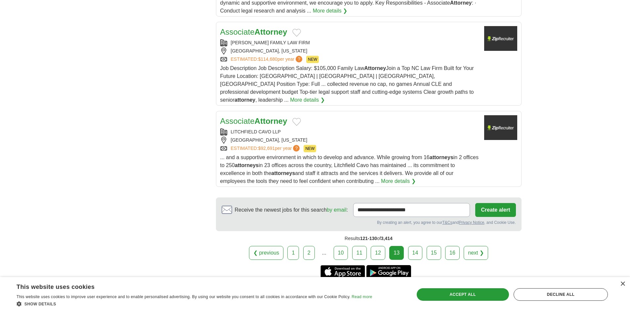
click at [248, 117] on link "Associate Attorney" at bounding box center [253, 121] width 67 height 9
click at [415, 246] on link "14" at bounding box center [415, 253] width 15 height 14
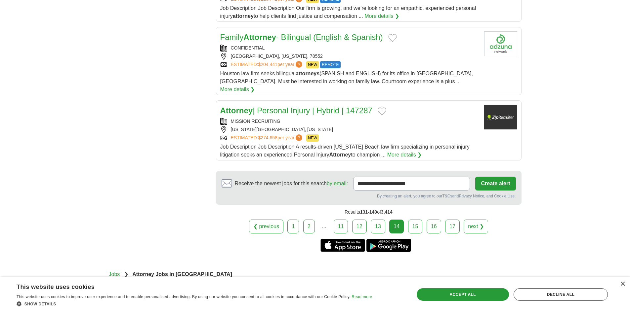
scroll to position [793, 0]
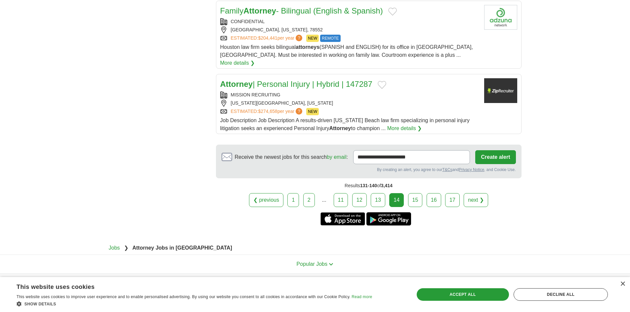
click at [420, 193] on link "15" at bounding box center [415, 200] width 15 height 14
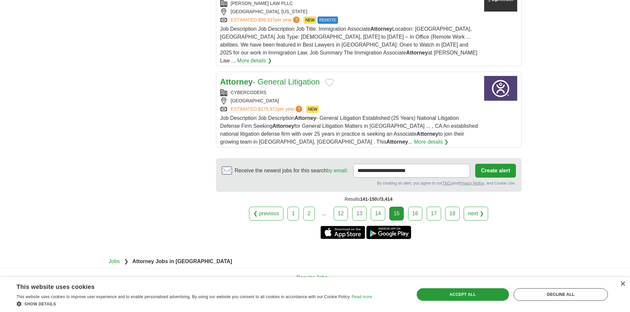
scroll to position [853, 0]
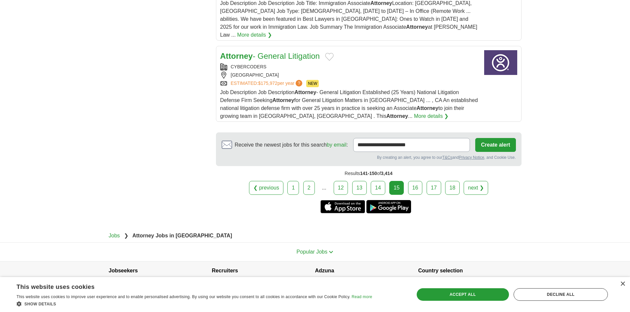
click at [413, 181] on link "16" at bounding box center [415, 188] width 15 height 14
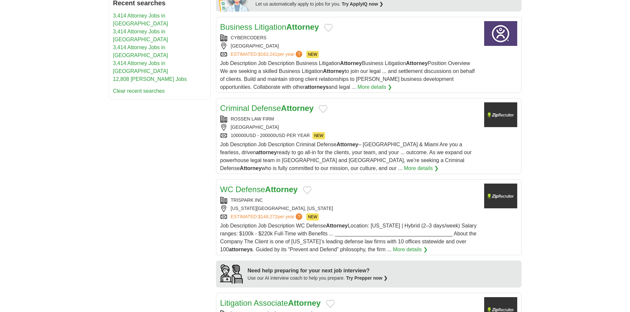
scroll to position [430, 0]
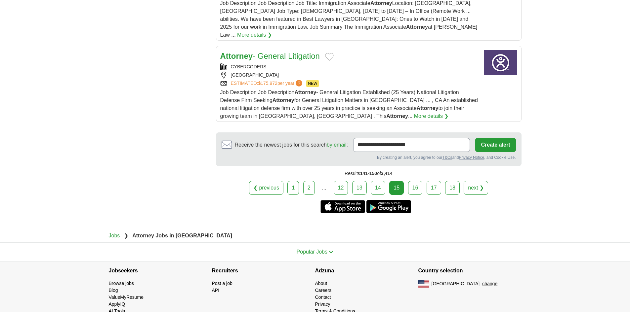
scroll to position [853, 0]
click at [418, 181] on link "16" at bounding box center [415, 188] width 15 height 14
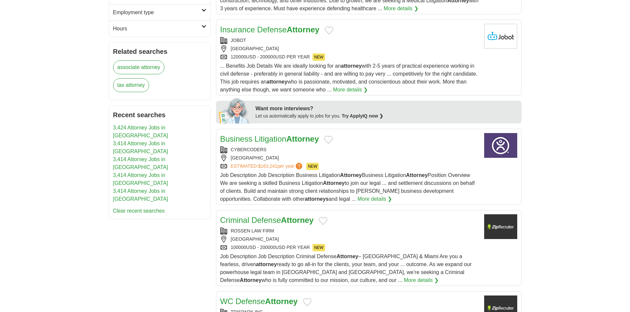
scroll to position [365, 0]
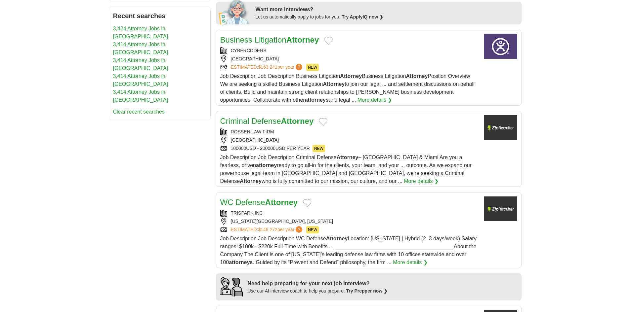
drag, startPoint x: 256, startPoint y: 133, endPoint x: 251, endPoint y: 124, distance: 10.7
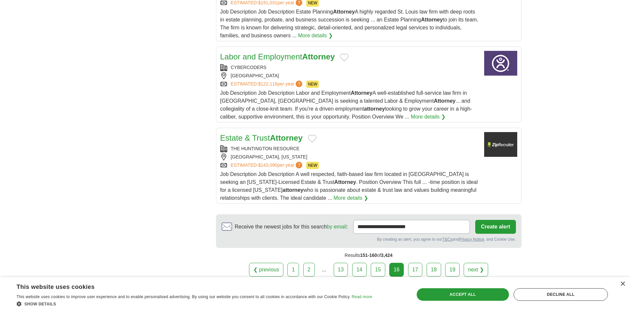
scroll to position [828, 0]
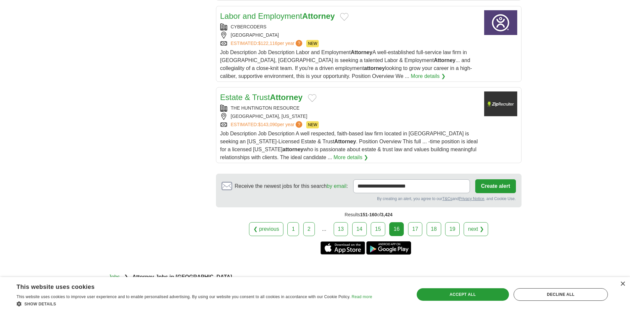
click at [413, 230] on link "17" at bounding box center [415, 229] width 15 height 14
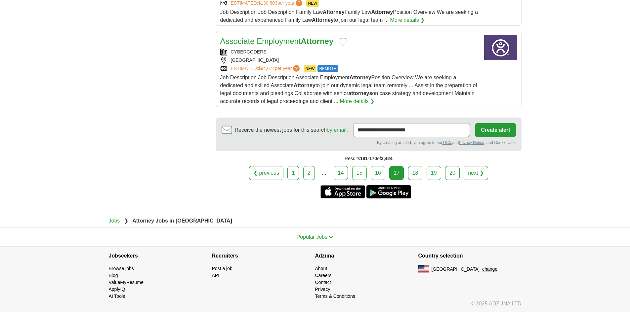
scroll to position [853, 0]
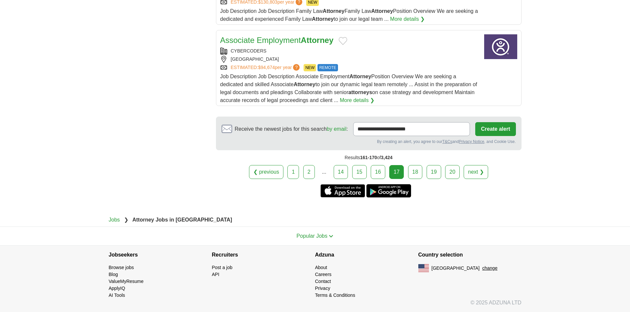
click at [415, 173] on link "18" at bounding box center [415, 172] width 15 height 14
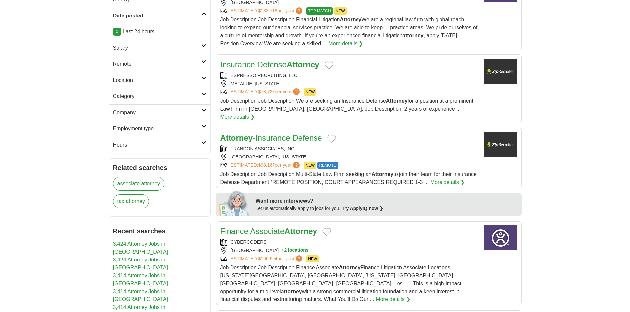
scroll to position [165, 0]
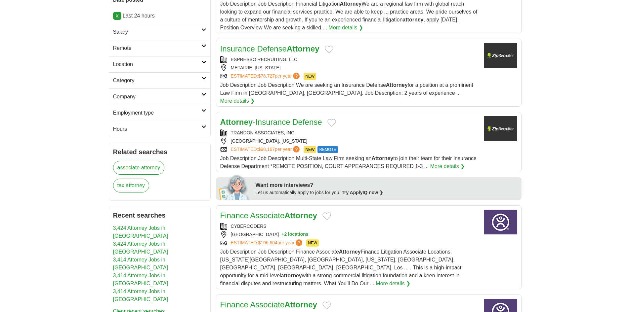
drag, startPoint x: 264, startPoint y: 123, endPoint x: 260, endPoint y: 115, distance: 8.4
drag, startPoint x: 260, startPoint y: 115, endPoint x: 285, endPoint y: 118, distance: 24.6
click at [285, 118] on link "Attorney -Insurance Defense" at bounding box center [271, 122] width 102 height 9
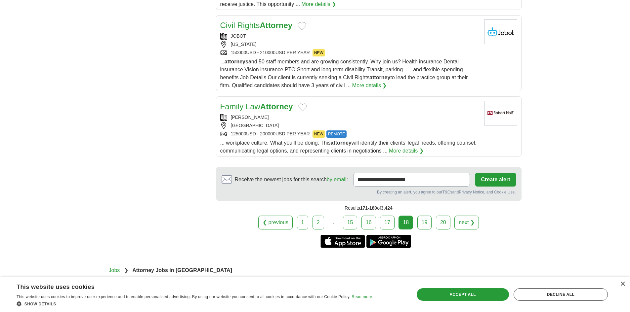
scroll to position [829, 0]
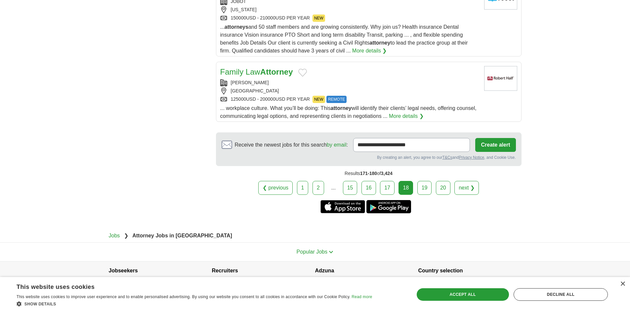
click at [424, 181] on link "19" at bounding box center [424, 188] width 15 height 14
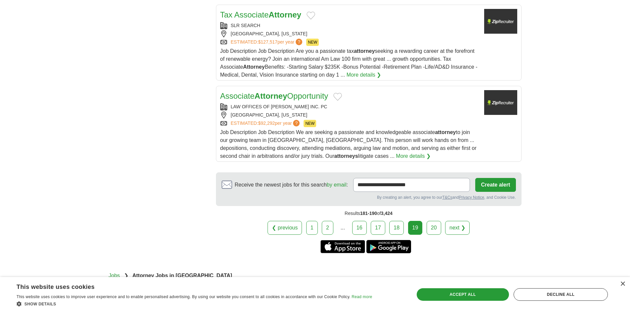
scroll to position [821, 0]
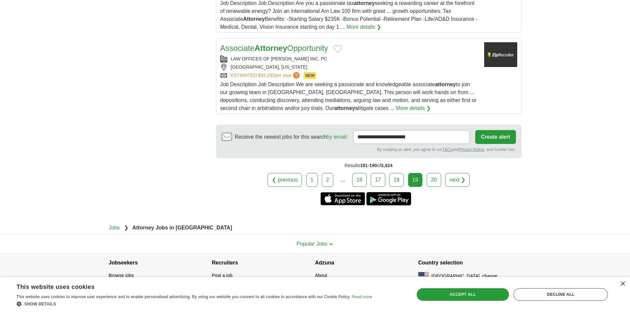
click at [436, 177] on link "20" at bounding box center [433, 180] width 15 height 14
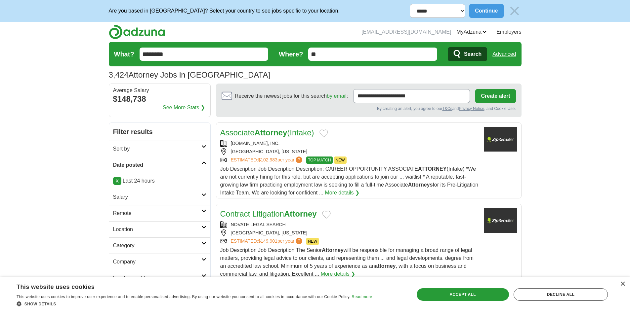
click at [189, 54] on input "********" at bounding box center [203, 54] width 129 height 13
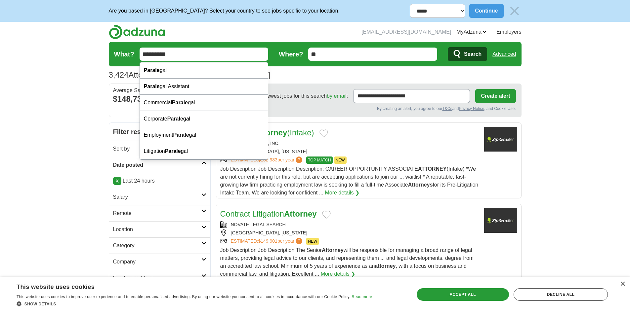
type input "*********"
click at [448, 47] on button "Search" at bounding box center [467, 54] width 39 height 14
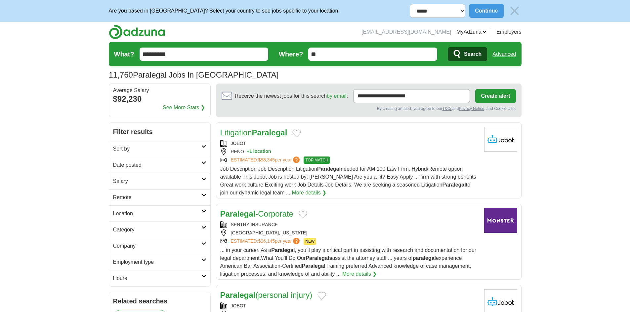
click at [153, 168] on h2 "Date posted" at bounding box center [157, 165] width 88 height 8
click at [146, 180] on link "Last 24 hours" at bounding box center [159, 181] width 93 height 8
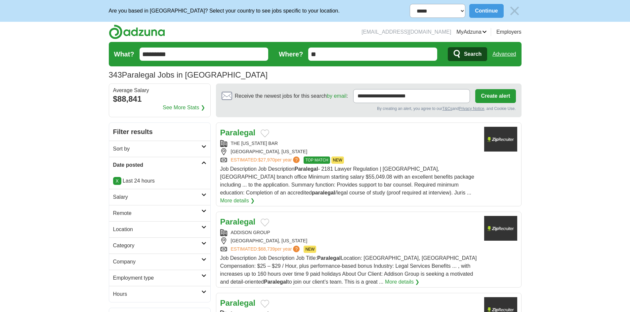
click at [146, 274] on link "Employment type" at bounding box center [159, 278] width 101 height 16
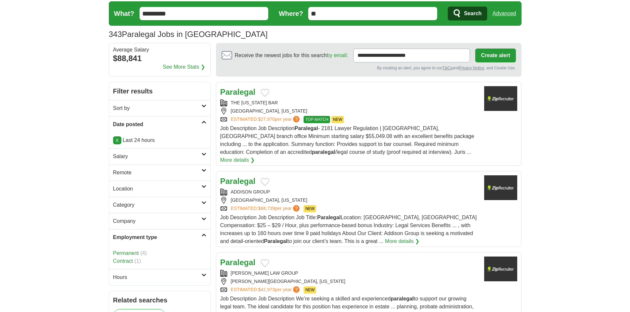
scroll to position [66, 0]
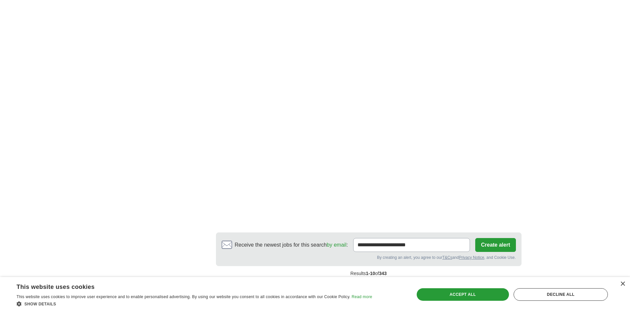
scroll to position [1124, 0]
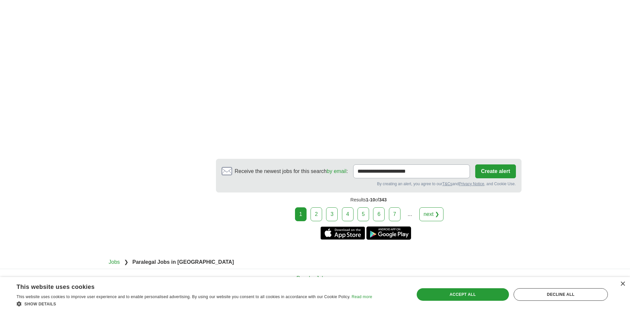
click at [323, 208] on div "1 2 3 4 5 6 7 ... next ❯" at bounding box center [368, 215] width 305 height 14
click at [319, 208] on link "2" at bounding box center [316, 215] width 12 height 14
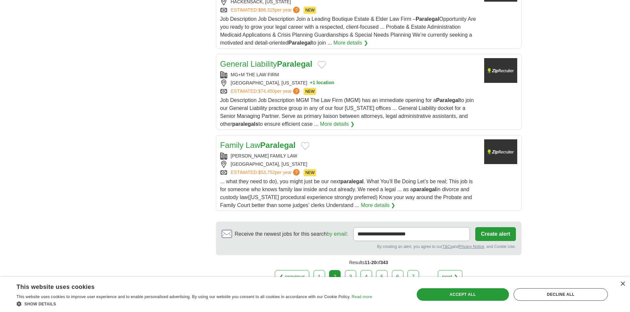
scroll to position [760, 0]
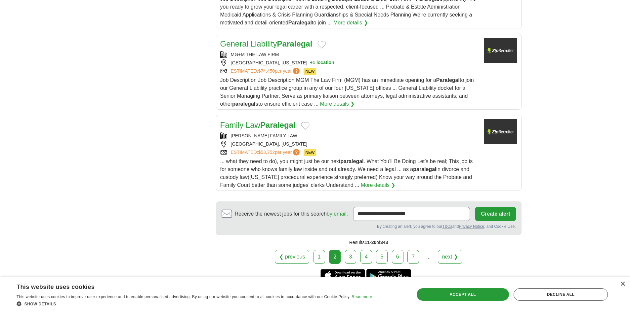
click at [354, 250] on link "3" at bounding box center [351, 257] width 12 height 14
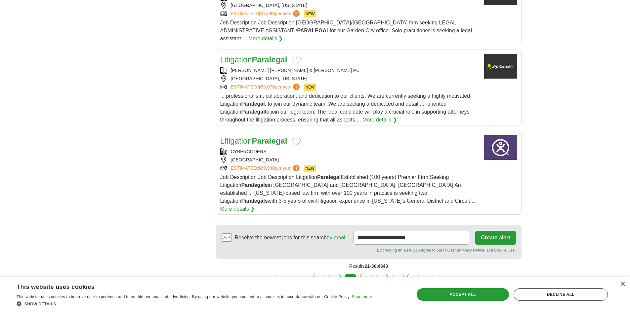
scroll to position [793, 0]
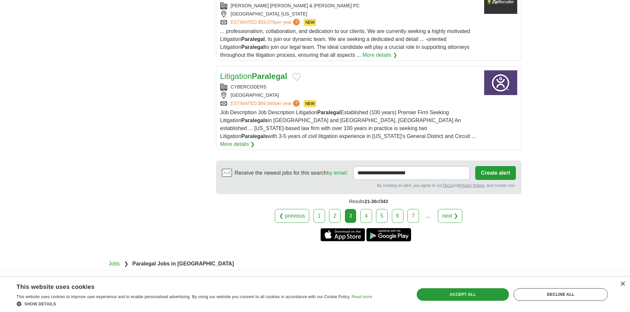
click at [366, 209] on link "4" at bounding box center [366, 216] width 12 height 14
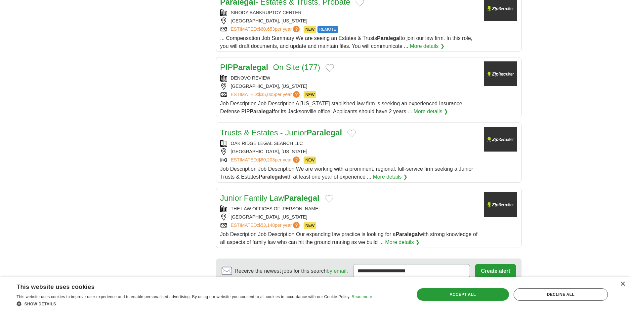
scroll to position [694, 0]
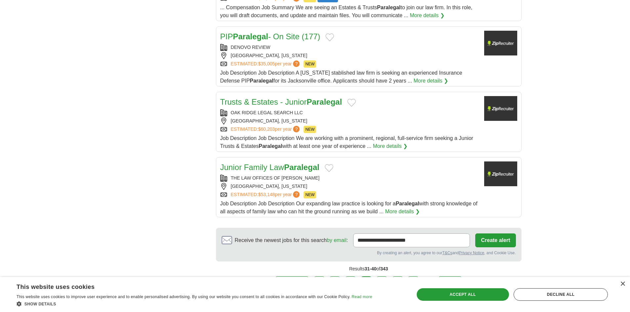
drag, startPoint x: 248, startPoint y: 36, endPoint x: 187, endPoint y: 122, distance: 105.5
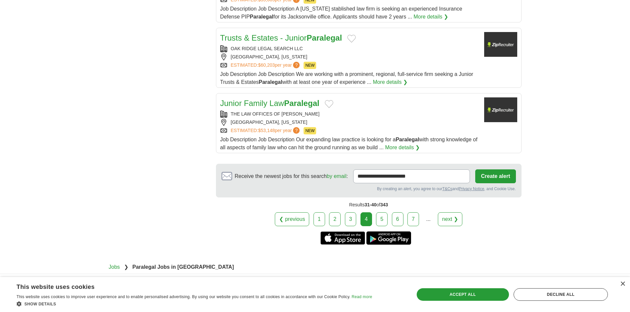
scroll to position [806, 0]
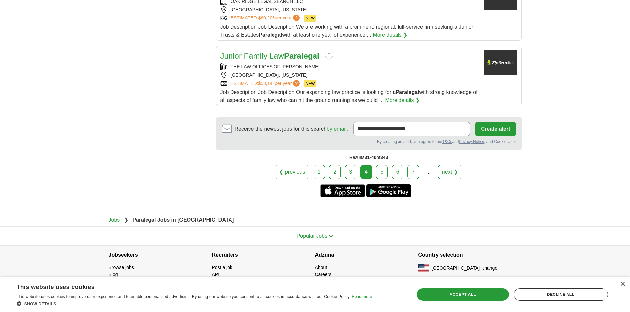
click at [383, 171] on link "5" at bounding box center [382, 172] width 12 height 14
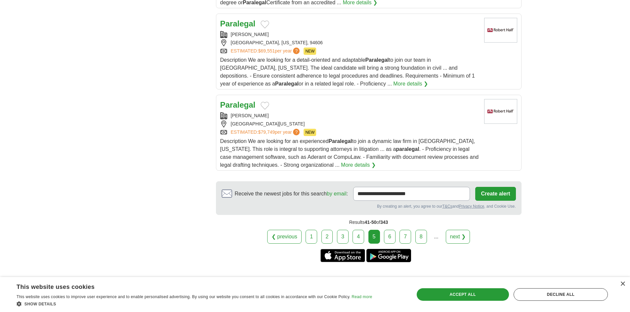
scroll to position [859, 0]
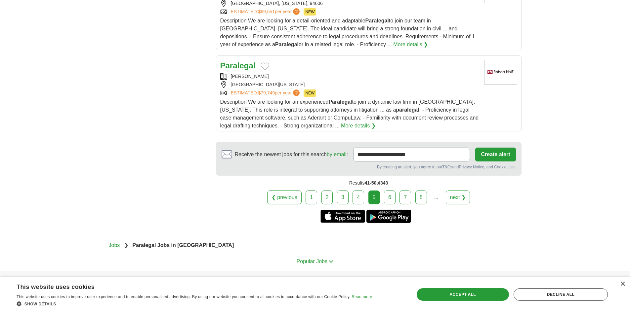
click at [392, 195] on link "6" at bounding box center [390, 198] width 12 height 14
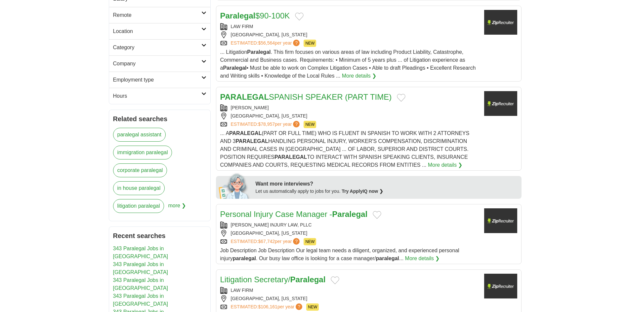
scroll to position [297, 0]
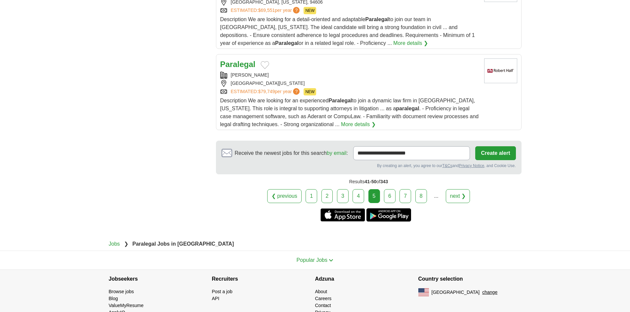
scroll to position [885, 0]
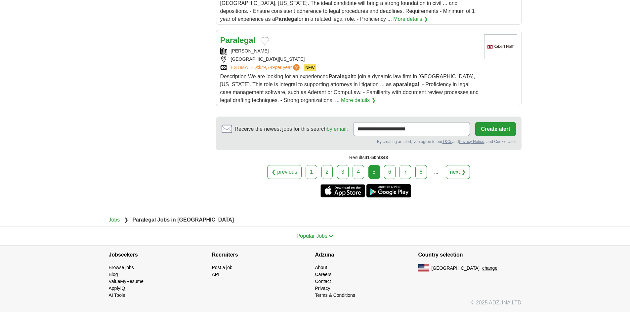
click at [390, 170] on link "6" at bounding box center [390, 172] width 12 height 14
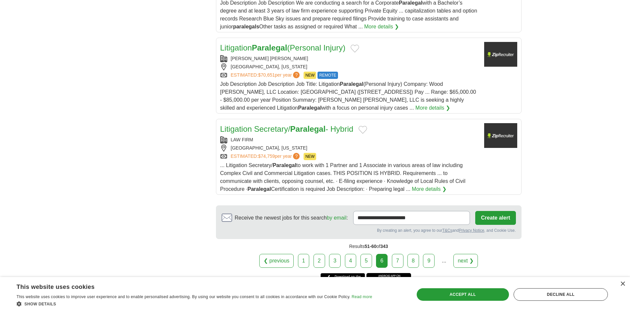
scroll to position [799, 0]
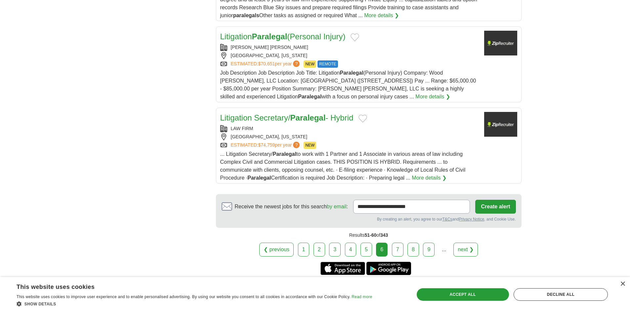
click at [399, 248] on link "7" at bounding box center [398, 250] width 12 height 14
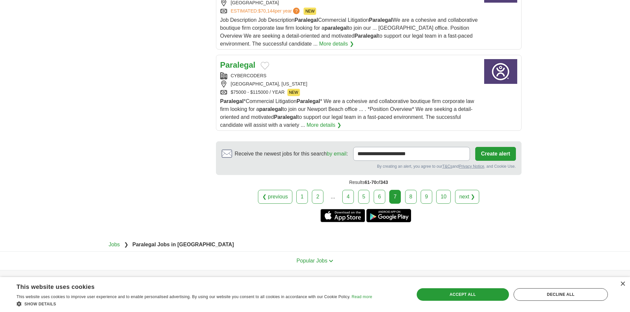
scroll to position [877, 0]
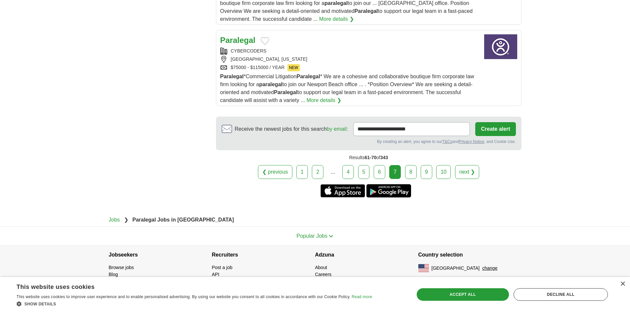
click at [417, 173] on div "❮ previous 1 2 ... 4 5 6 7 next ❯" at bounding box center [368, 172] width 305 height 14
click at [413, 174] on link "8" at bounding box center [411, 172] width 12 height 14
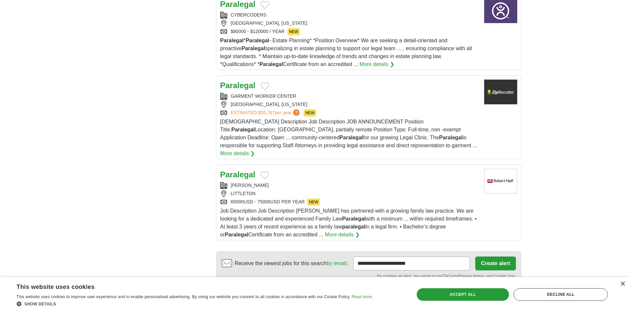
scroll to position [796, 0]
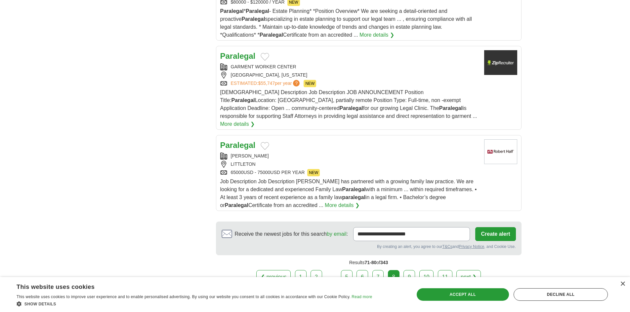
drag, startPoint x: 410, startPoint y: 257, endPoint x: 412, endPoint y: 266, distance: 9.5
click at [410, 270] on link "9" at bounding box center [409, 277] width 12 height 14
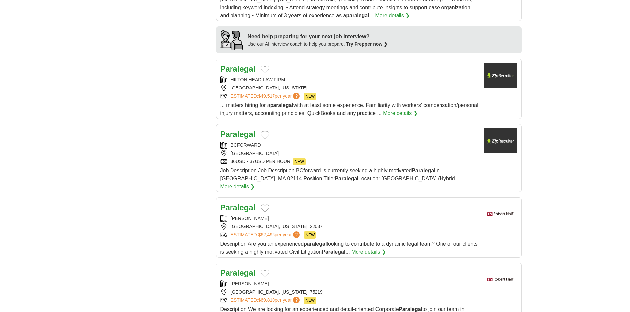
scroll to position [727, 0]
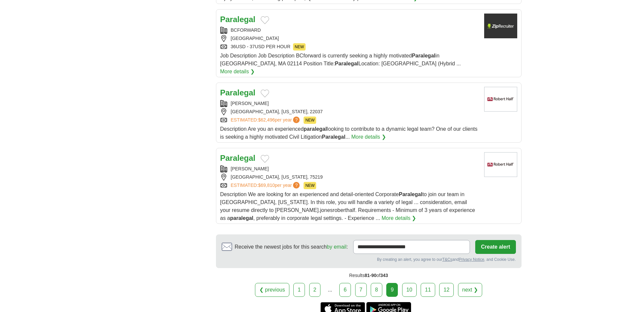
click at [411, 286] on link "10" at bounding box center [409, 290] width 15 height 14
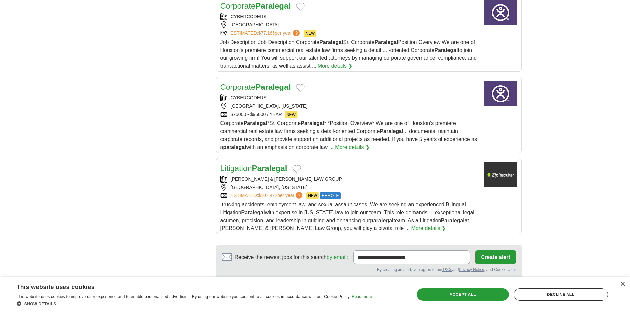
scroll to position [826, 0]
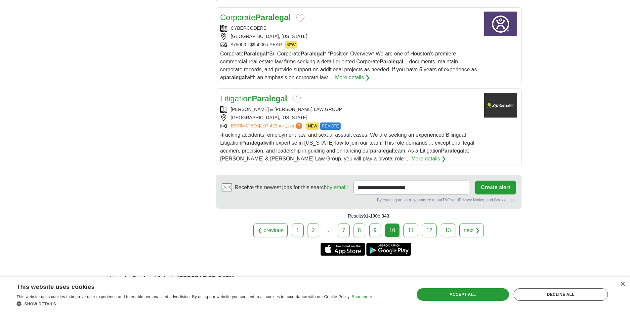
click at [411, 238] on link "11" at bounding box center [410, 231] width 15 height 14
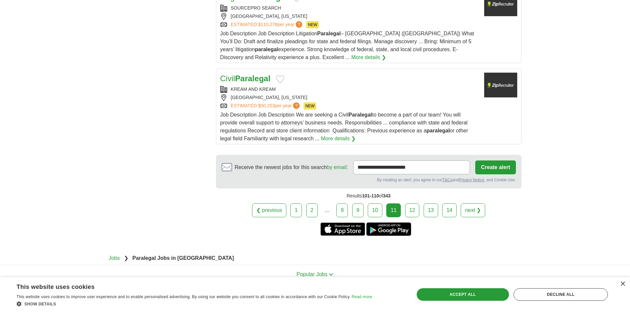
scroll to position [885, 0]
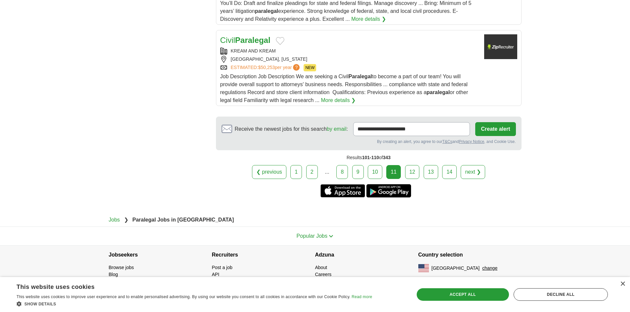
click at [416, 174] on link "12" at bounding box center [412, 172] width 15 height 14
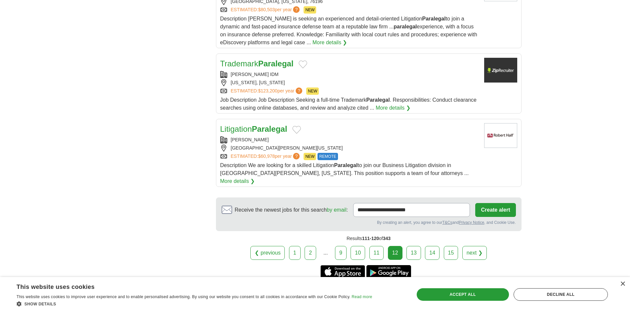
scroll to position [826, 0]
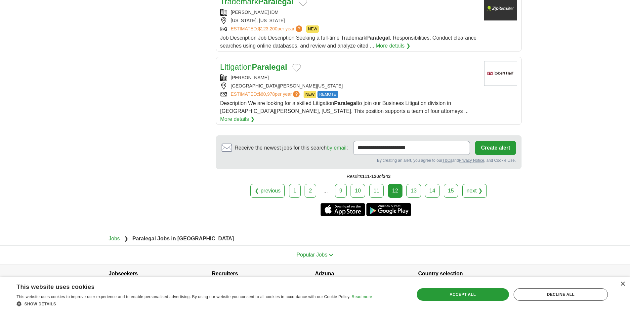
click at [413, 185] on link "13" at bounding box center [413, 191] width 15 height 14
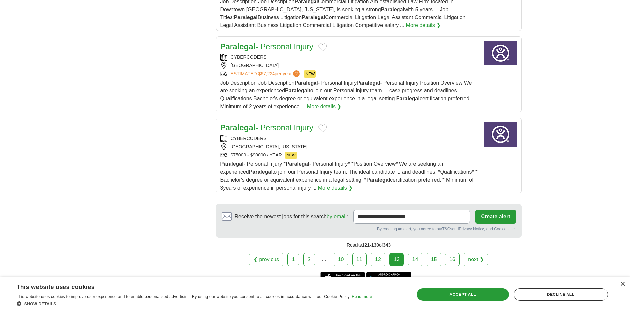
scroll to position [793, 0]
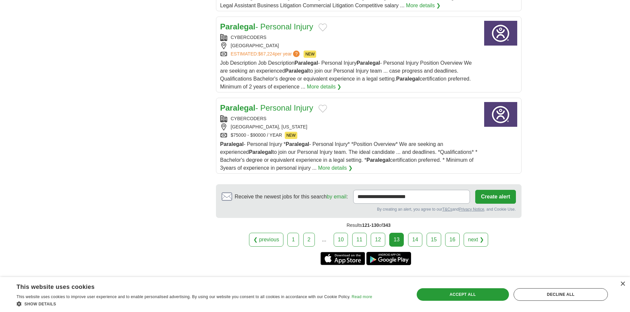
click at [414, 233] on link "14" at bounding box center [415, 240] width 15 height 14
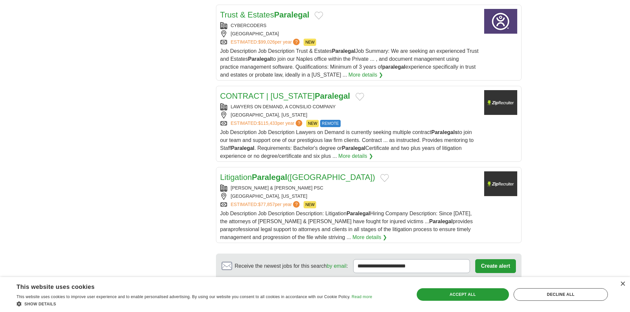
scroll to position [762, 0]
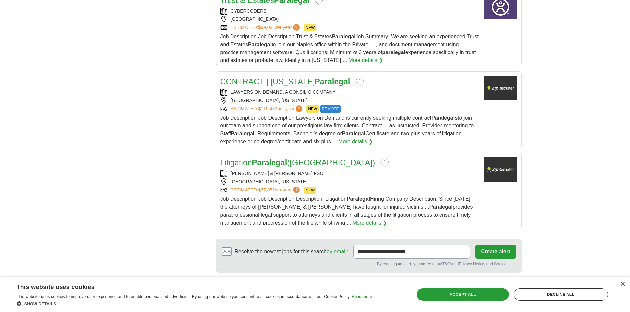
drag, startPoint x: 236, startPoint y: 81, endPoint x: 134, endPoint y: 174, distance: 138.1
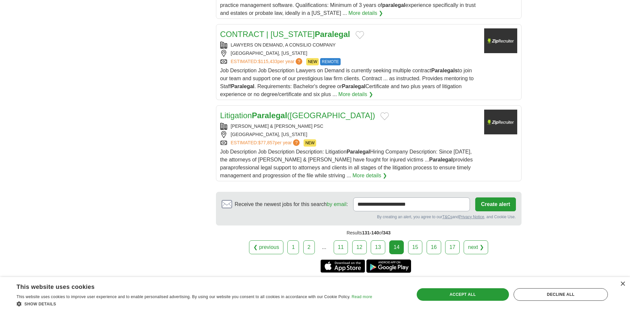
scroll to position [885, 0]
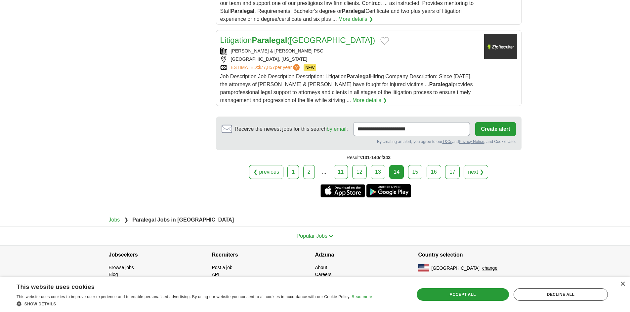
click at [411, 173] on link "15" at bounding box center [415, 172] width 15 height 14
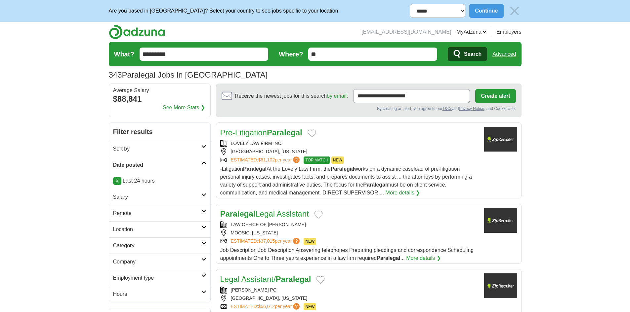
drag, startPoint x: 256, startPoint y: 144, endPoint x: 242, endPoint y: 134, distance: 17.3
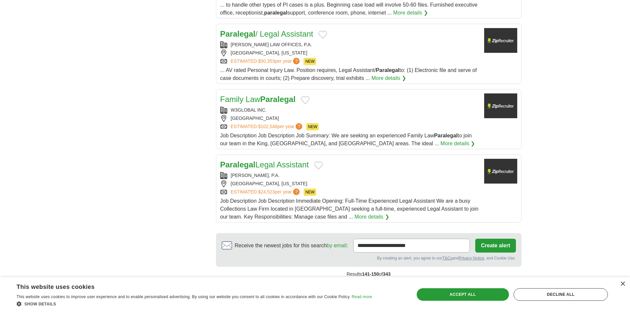
scroll to position [694, 0]
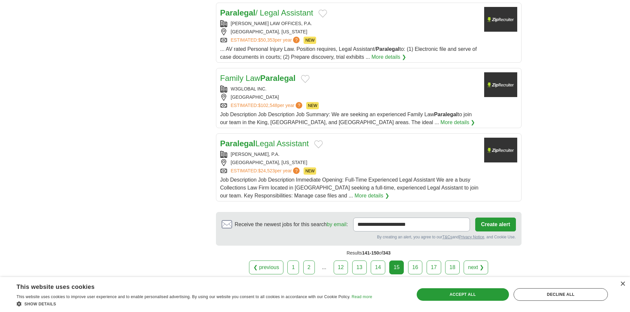
click at [412, 262] on link "16" at bounding box center [415, 268] width 15 height 14
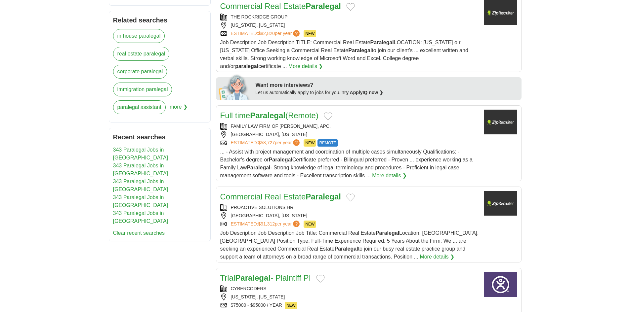
scroll to position [297, 0]
drag, startPoint x: 255, startPoint y: 112, endPoint x: 245, endPoint y: 108, distance: 10.1
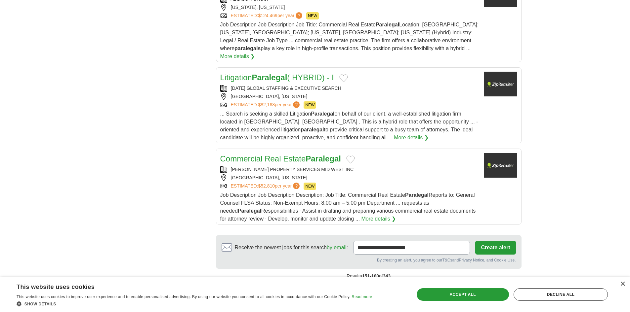
scroll to position [793, 0]
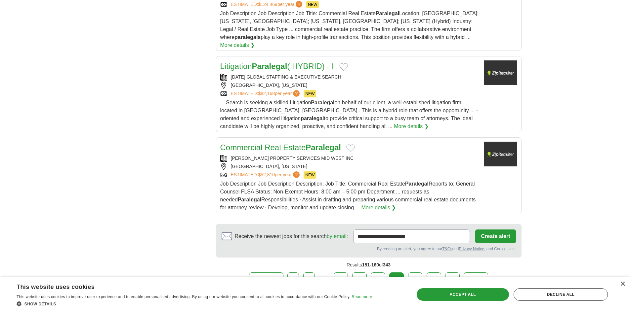
click at [413, 273] on link "17" at bounding box center [415, 280] width 15 height 14
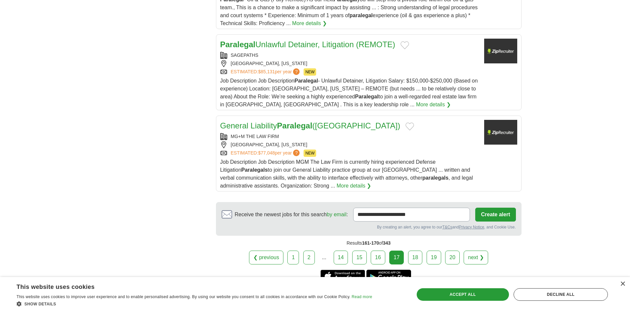
scroll to position [765, 0]
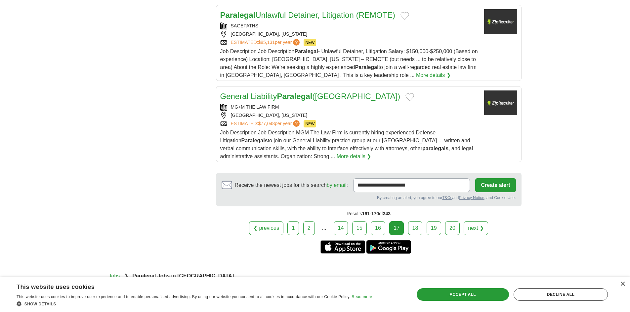
click at [413, 232] on link "18" at bounding box center [415, 228] width 15 height 14
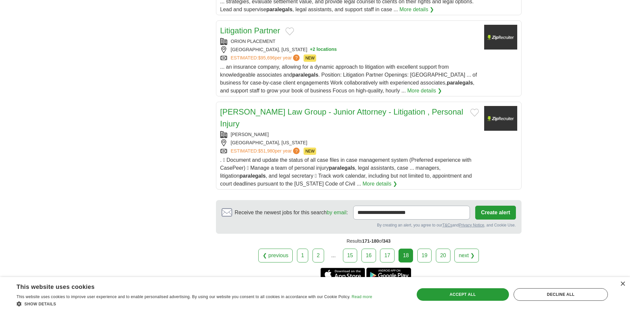
scroll to position [813, 0]
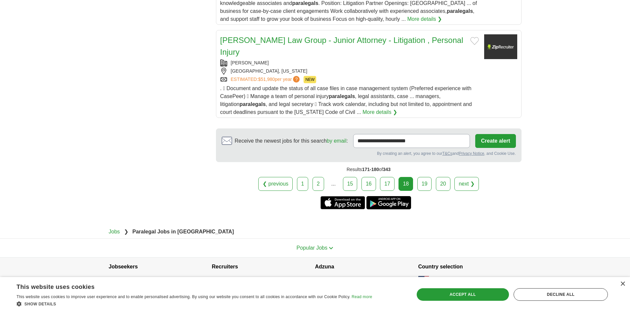
click at [425, 177] on link "19" at bounding box center [424, 184] width 15 height 14
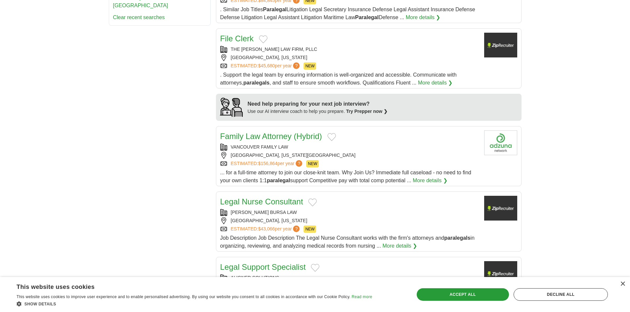
scroll to position [529, 0]
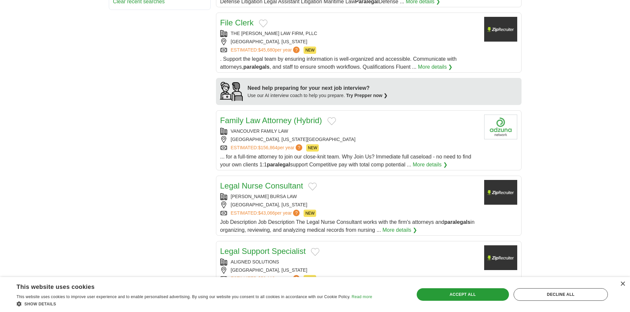
drag, startPoint x: 253, startPoint y: 117, endPoint x: 196, endPoint y: 147, distance: 64.6
click at [196, 147] on div "**********" at bounding box center [315, 40] width 413 height 892
drag, startPoint x: 238, startPoint y: 186, endPoint x: 187, endPoint y: 205, distance: 54.4
click at [180, 204] on div "**********" at bounding box center [315, 40] width 413 height 892
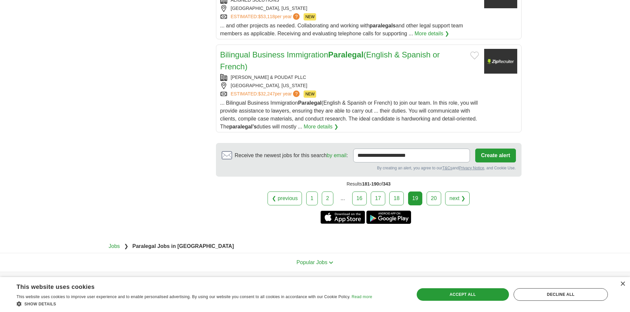
scroll to position [817, 0]
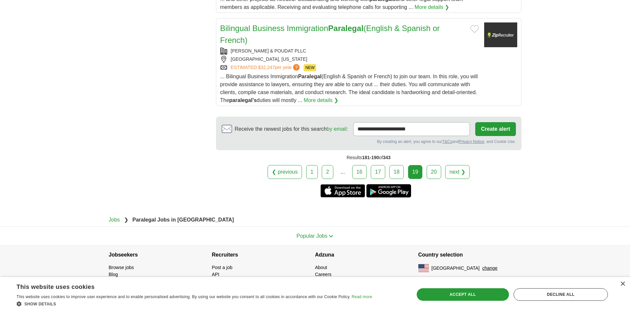
click at [428, 174] on link "20" at bounding box center [433, 172] width 15 height 14
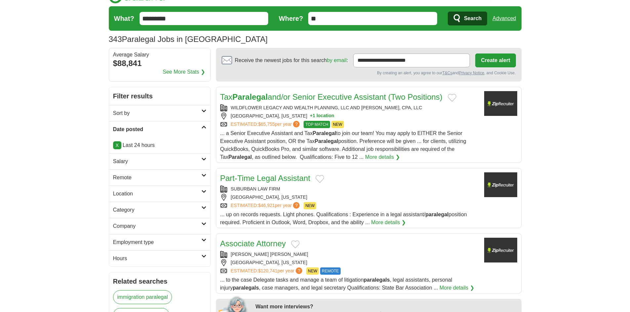
scroll to position [33, 0]
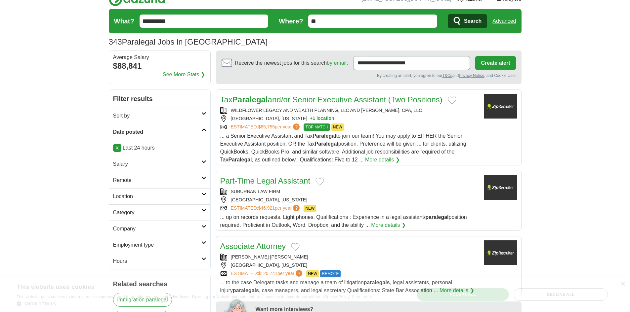
drag, startPoint x: 251, startPoint y: 98, endPoint x: 266, endPoint y: 102, distance: 15.7
click at [266, 102] on strong "Paralegal" at bounding box center [249, 99] width 35 height 9
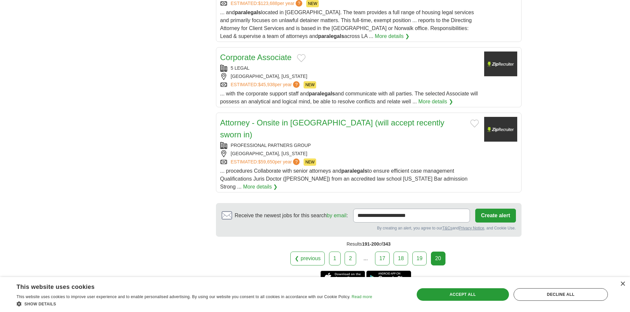
scroll to position [793, 0]
